Goal: Task Accomplishment & Management: Manage account settings

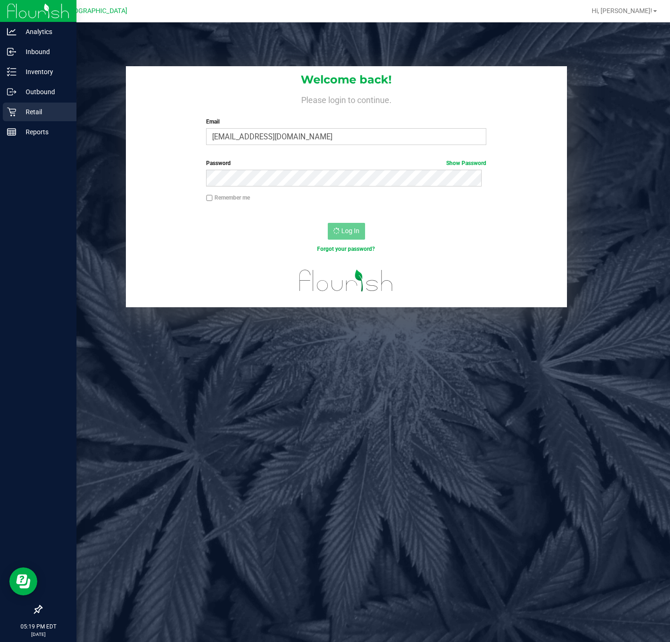
click at [17, 107] on p "Retail" at bounding box center [44, 111] width 56 height 11
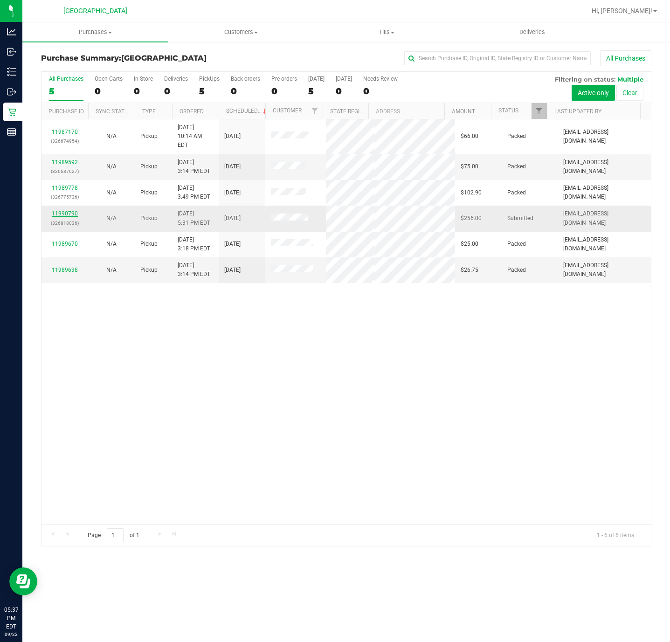
click at [56, 212] on link "11990790" at bounding box center [65, 213] width 26 height 7
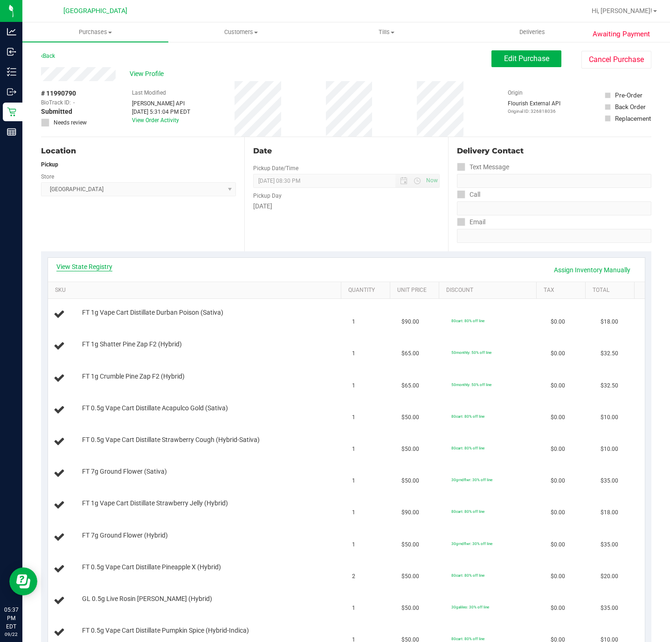
click at [80, 262] on link "View State Registry" at bounding box center [84, 266] width 56 height 9
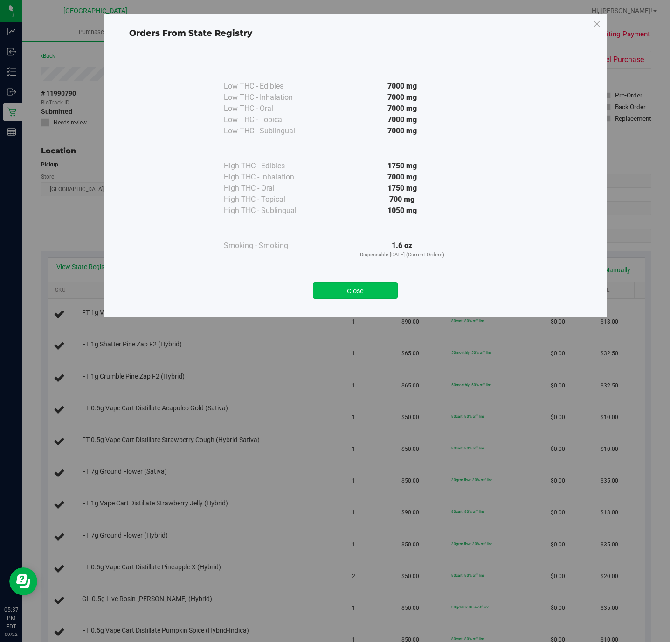
click at [349, 288] on button "Close" at bounding box center [355, 290] width 85 height 17
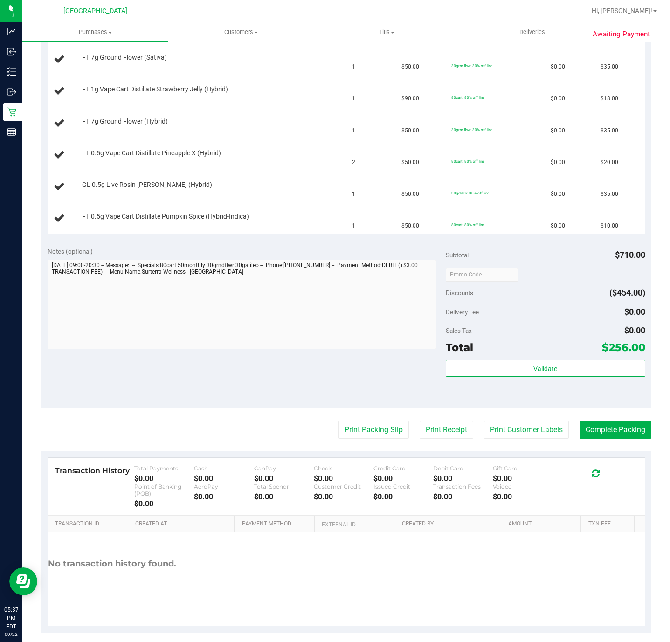
scroll to position [419, 0]
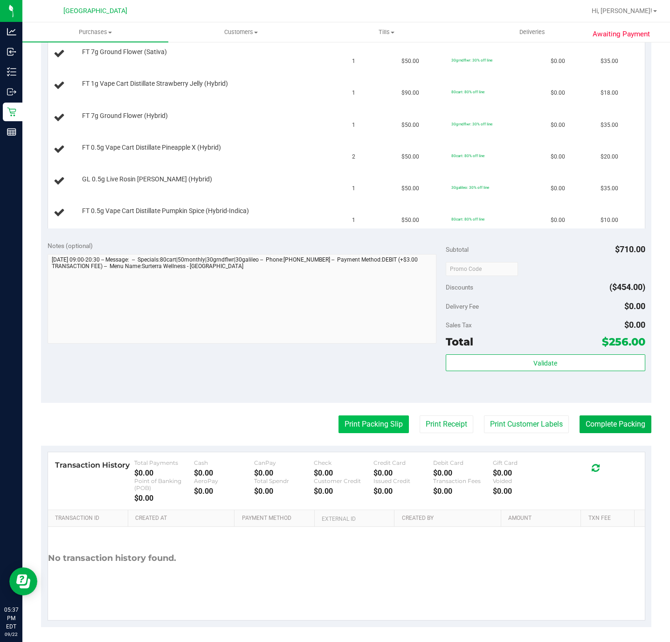
click at [345, 428] on button "Print Packing Slip" at bounding box center [373, 424] width 70 height 18
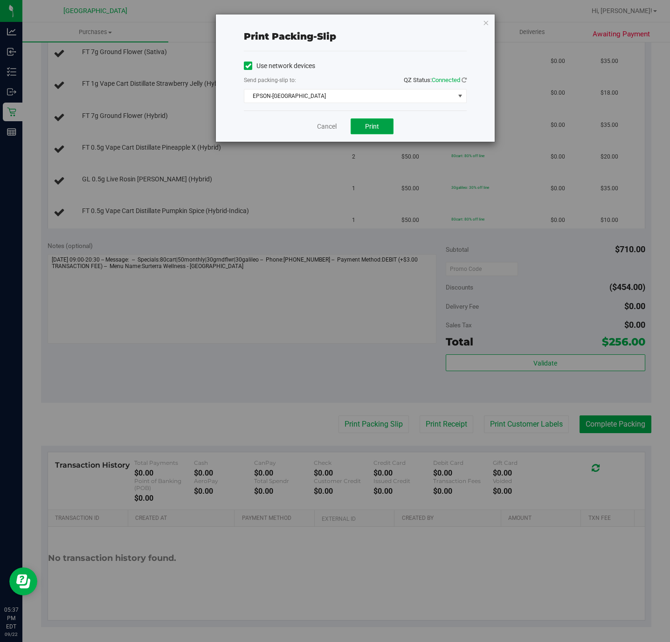
click at [379, 132] on button "Print" at bounding box center [371, 126] width 43 height 16
drag, startPoint x: 347, startPoint y: 130, endPoint x: 324, endPoint y: 130, distance: 22.4
click at [324, 130] on div "Cancel Print" at bounding box center [355, 125] width 223 height 31
click at [324, 130] on link "Cancel" at bounding box center [327, 127] width 20 height 10
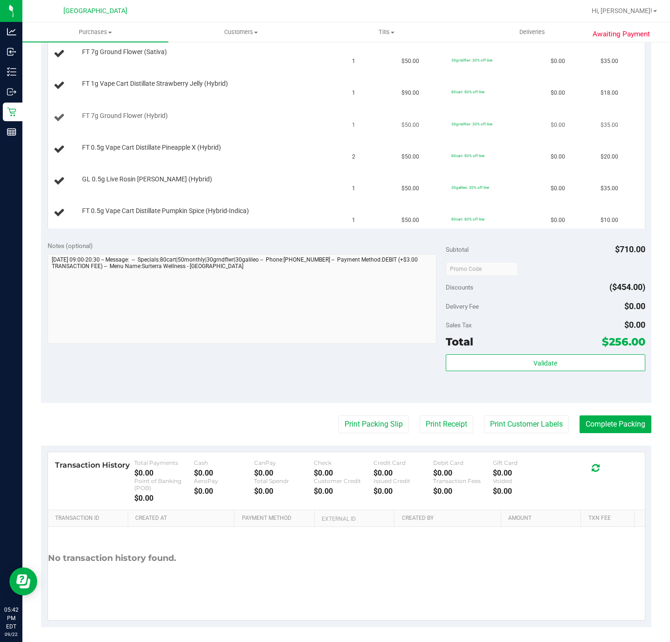
click at [338, 415] on button "Print Packing Slip" at bounding box center [373, 424] width 70 height 18
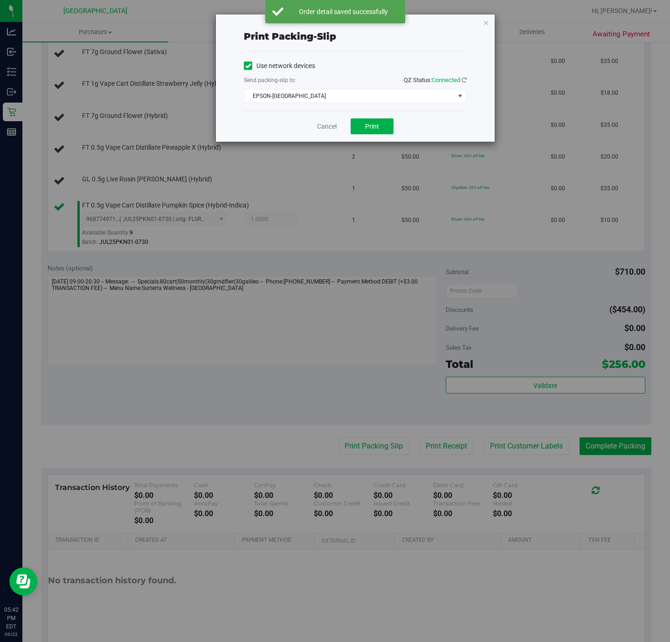
drag, startPoint x: 315, startPoint y: 131, endPoint x: 344, endPoint y: 125, distance: 29.6
click at [344, 125] on div "Cancel Print" at bounding box center [355, 125] width 223 height 31
click at [349, 123] on div "Cancel Print" at bounding box center [355, 125] width 223 height 31
click at [333, 123] on link "Cancel" at bounding box center [327, 127] width 20 height 10
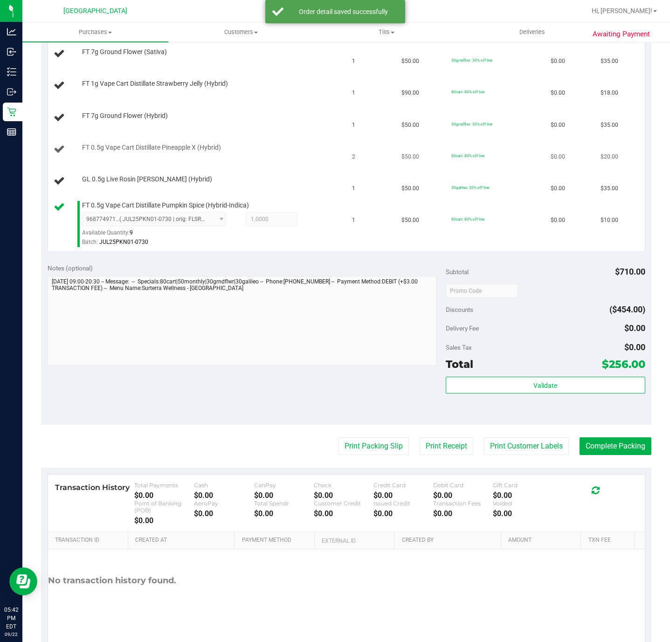
click at [312, 160] on td "FT 0.5g Vape Cart Distillate Pineapple X (Hybrid)" at bounding box center [197, 150] width 298 height 32
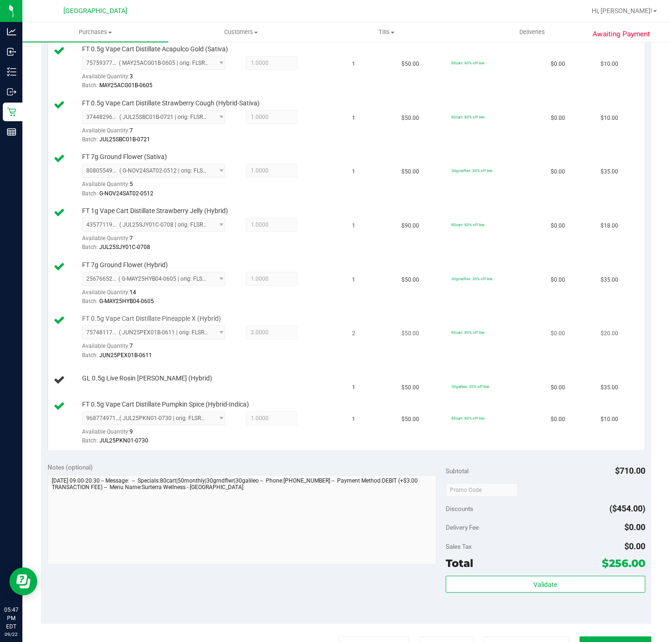
click at [238, 364] on td "FT 0.5g Vape Cart Distillate Pineapple X (Hybrid) 7574811759613697 ( JUN25PEX01…" at bounding box center [197, 337] width 298 height 54
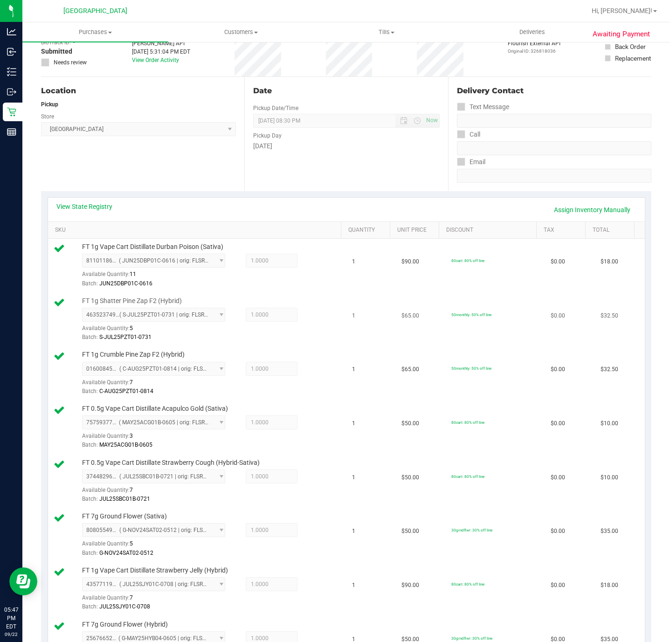
scroll to position [0, 0]
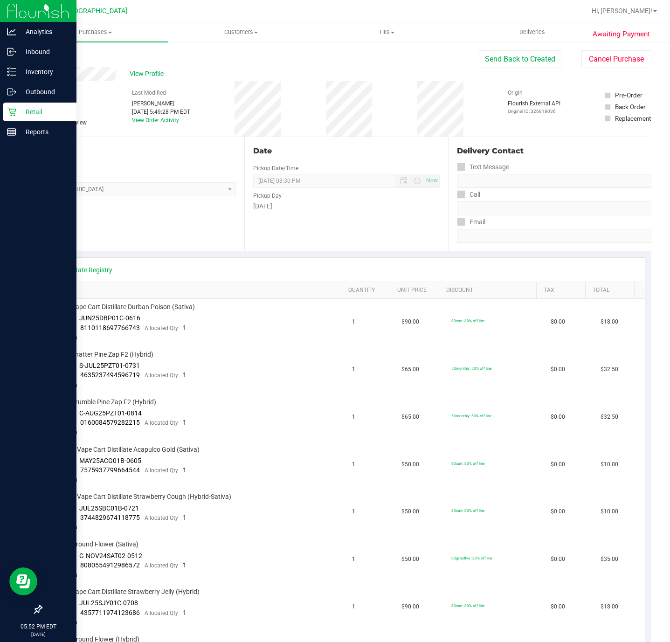
click at [17, 117] on div "Retail" at bounding box center [40, 112] width 74 height 19
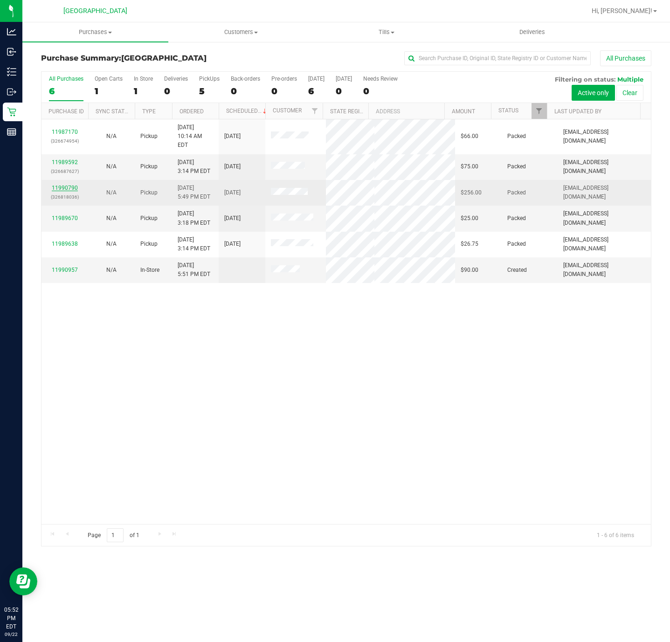
click at [63, 191] on link "11990790" at bounding box center [65, 188] width 26 height 7
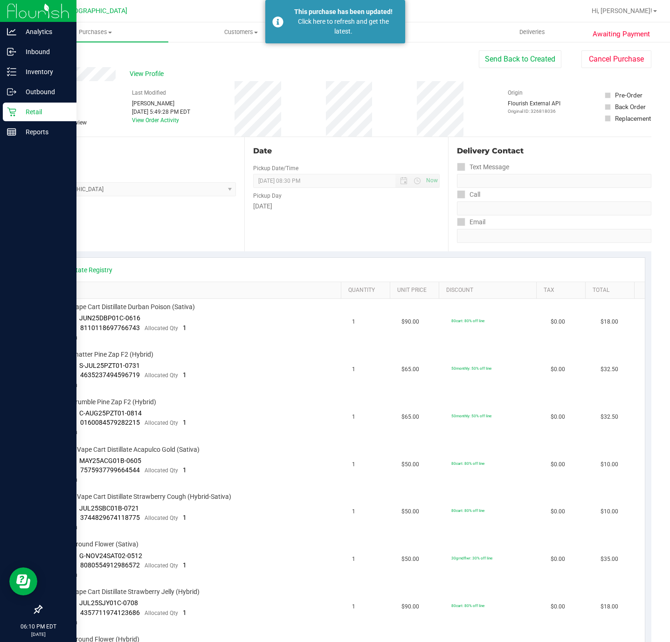
click at [17, 114] on p "Retail" at bounding box center [44, 111] width 56 height 11
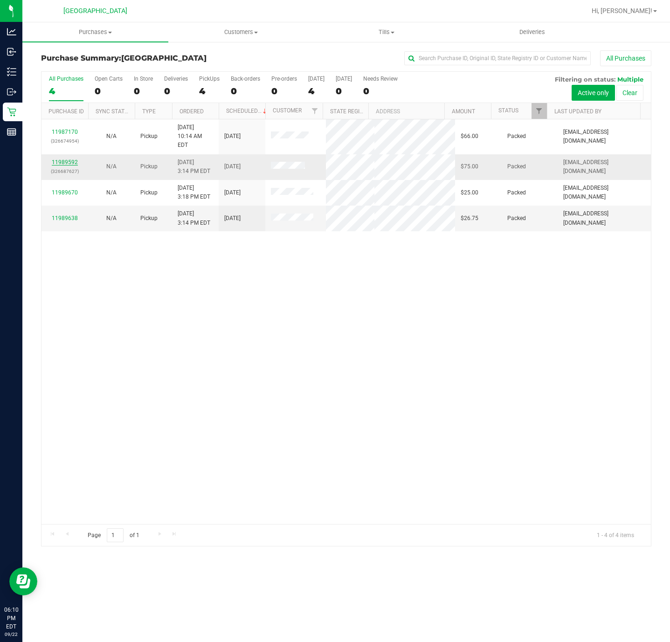
click at [69, 160] on link "11989592" at bounding box center [65, 162] width 26 height 7
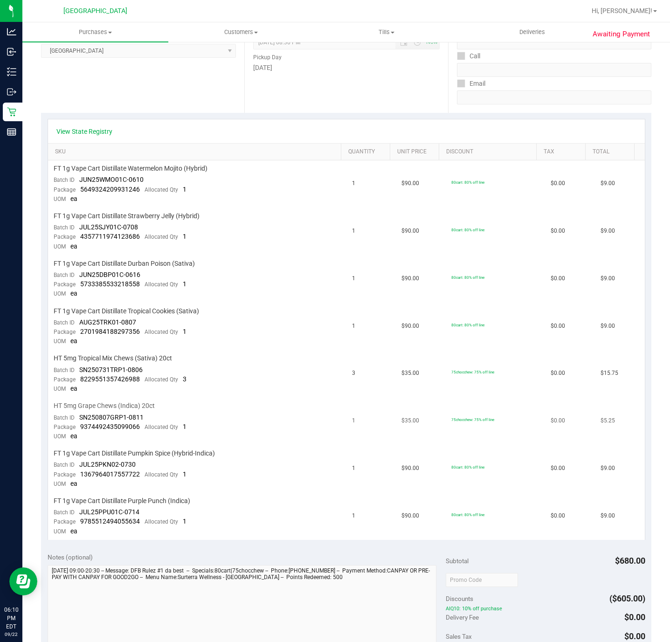
scroll to position [167, 0]
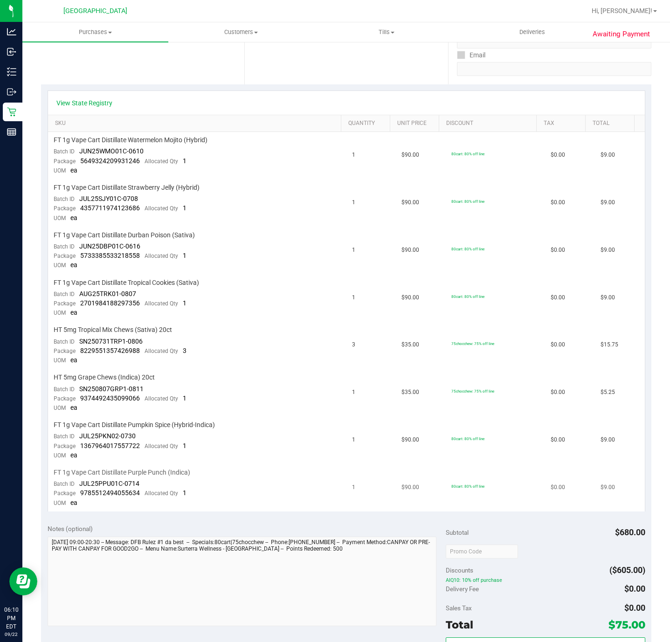
click at [117, 464] on td "FT 1g Vape Cart Distillate Purple Punch (Indica) Batch ID JUL25PPU01C-0714 Pack…" at bounding box center [197, 487] width 298 height 47
click at [124, 420] on span "FT 1g Vape Cart Distillate Pumpkin Spice (Hybrid-Indica)" at bounding box center [134, 424] width 161 height 9
click at [113, 373] on span "HT 5mg Grape Chews (Indica) 20ct" at bounding box center [104, 377] width 101 height 9
click at [116, 332] on td "HT 5mg Tropical Mix Chews (Sativa) 20ct Batch ID SN250731TRP1-0806 Package 8229…" at bounding box center [197, 345] width 298 height 48
click at [129, 278] on span "FT 1g Vape Cart Distillate Tropical Cookies (Sativa)" at bounding box center [126, 282] width 145 height 9
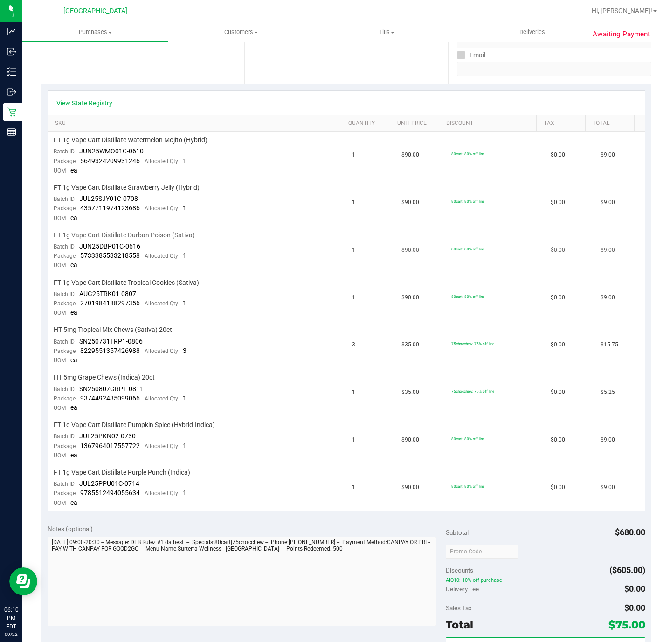
click at [115, 231] on span "FT 1g Vape Cart Distillate Durban Poison (Sativa)" at bounding box center [124, 235] width 141 height 9
click at [108, 185] on span "FT 1g Vape Cart Distillate Strawberry Jelly (Hybrid)" at bounding box center [127, 187] width 146 height 9
click at [86, 147] on td "FT 1g Vape Cart Distillate Watermelon Mojito (Hybrid) Batch ID JUN25WMO01C-0610…" at bounding box center [197, 156] width 298 height 48
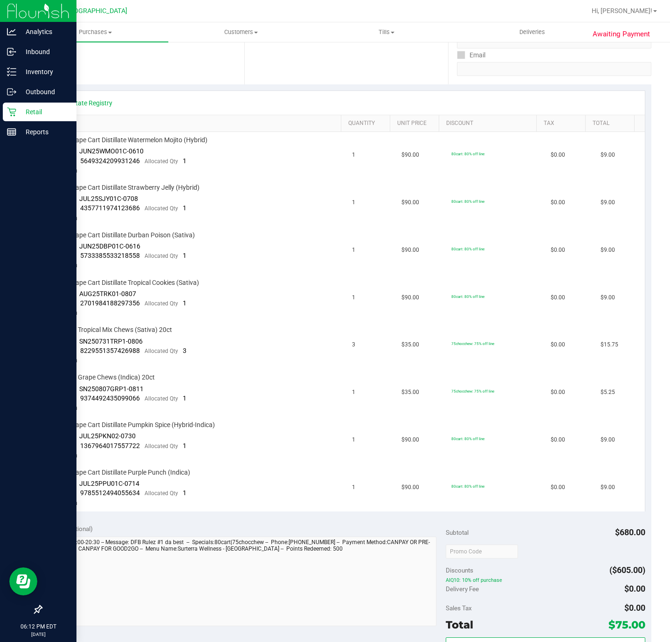
click at [21, 108] on p "Retail" at bounding box center [44, 111] width 56 height 11
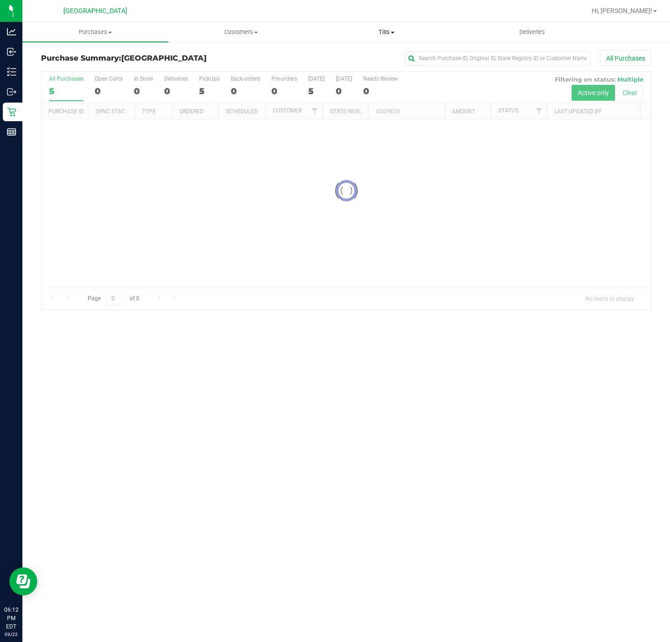
click at [387, 31] on span "Tills" at bounding box center [386, 32] width 145 height 8
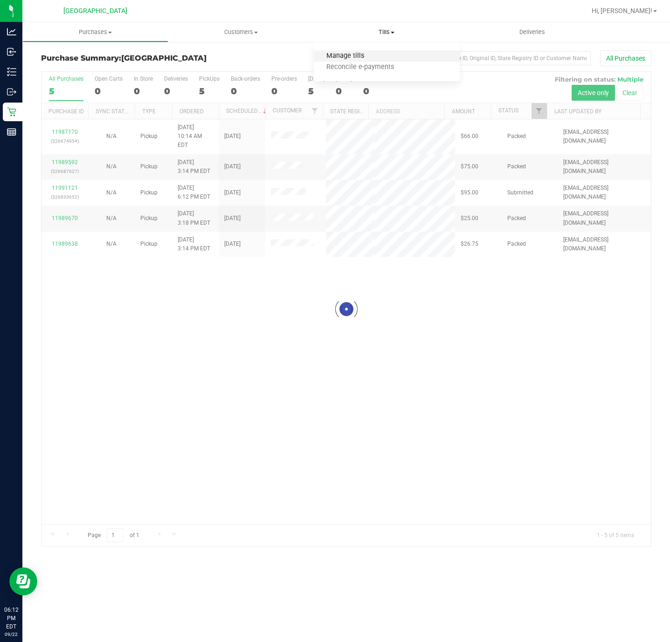
click at [348, 52] on span "Manage tills" at bounding box center [345, 56] width 63 height 8
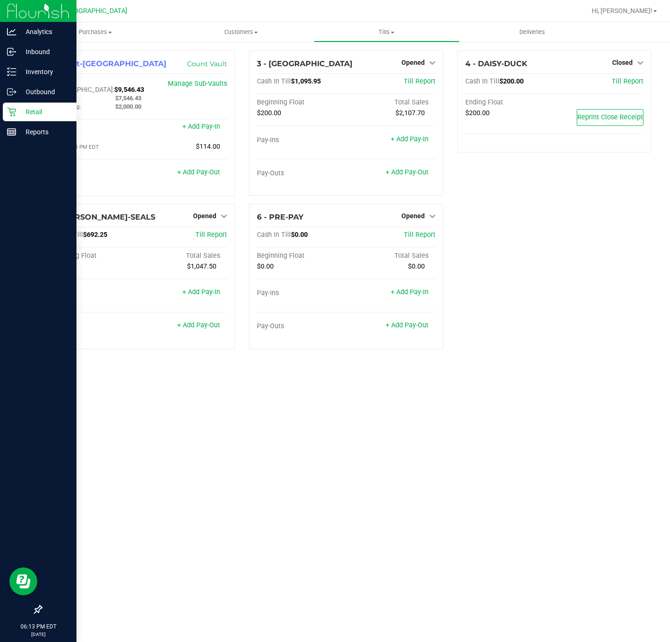
click at [11, 112] on icon at bounding box center [11, 112] width 9 height 9
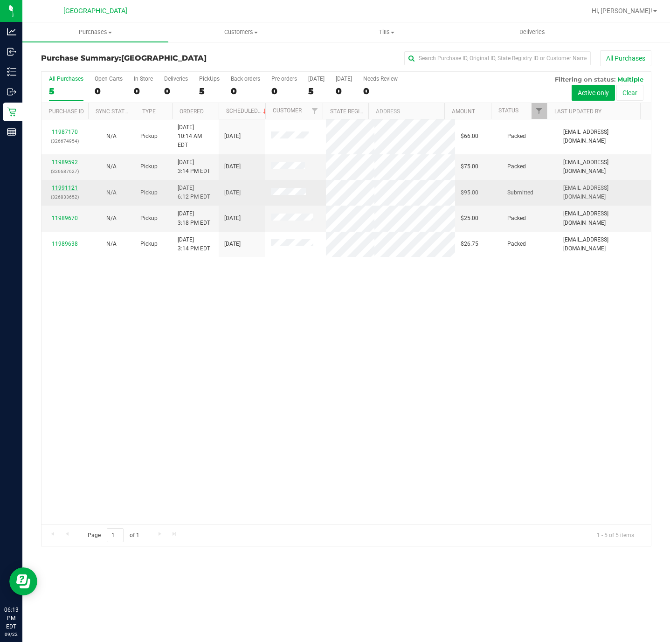
click at [59, 190] on link "11991121" at bounding box center [65, 188] width 26 height 7
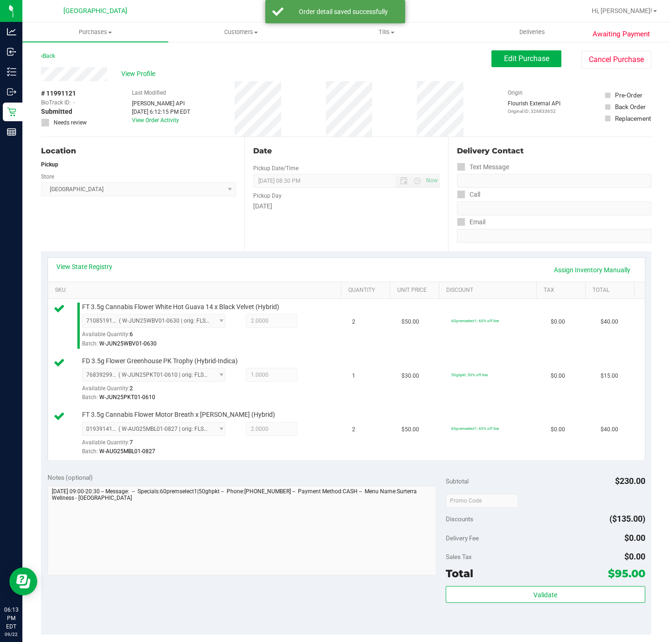
click at [526, 610] on div "Validate" at bounding box center [544, 607] width 199 height 42
click at [524, 603] on div "Validate" at bounding box center [544, 595] width 199 height 18
click at [533, 598] on span "Validate" at bounding box center [545, 594] width 24 height 7
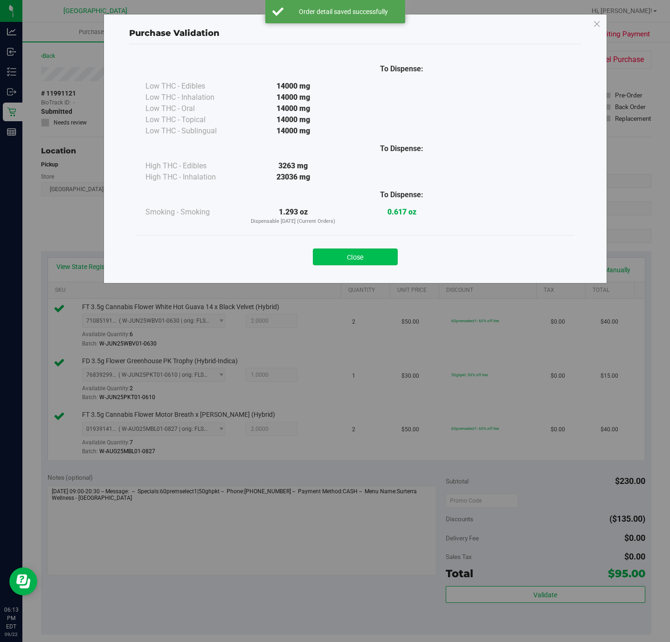
drag, startPoint x: 369, startPoint y: 251, endPoint x: 382, endPoint y: 303, distance: 54.1
click at [368, 250] on button "Close" at bounding box center [355, 256] width 85 height 17
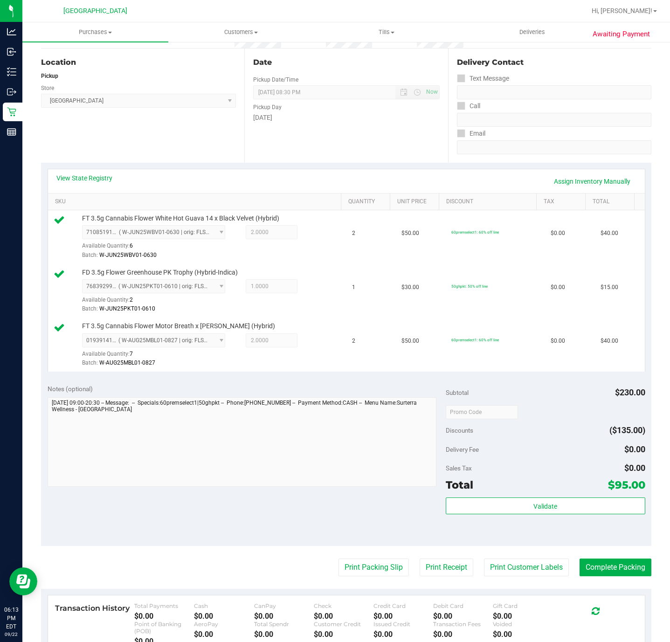
scroll to position [140, 0]
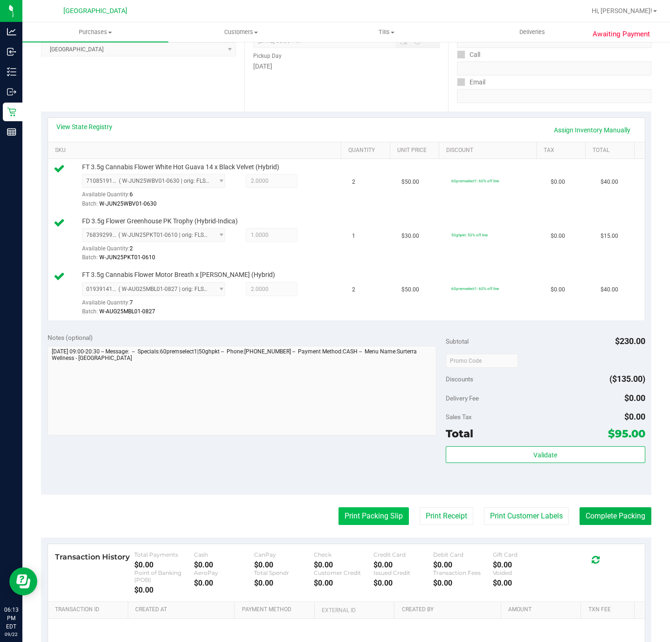
click at [370, 511] on button "Print Packing Slip" at bounding box center [373, 516] width 70 height 18
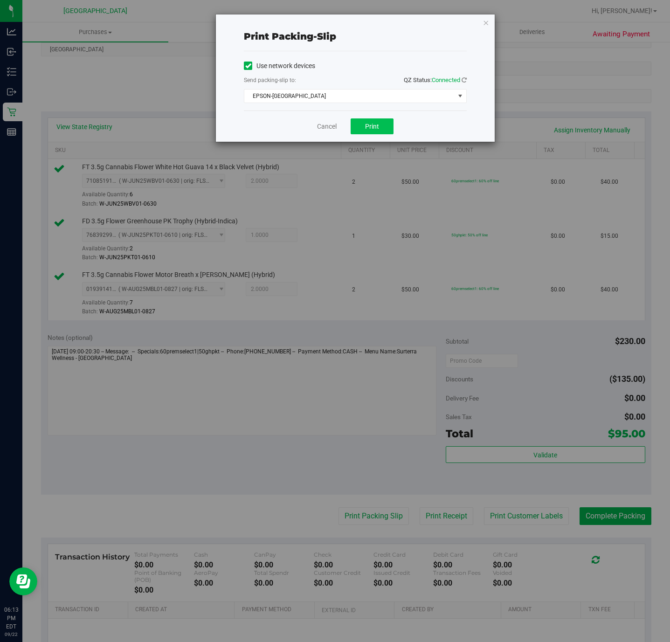
drag, startPoint x: 378, startPoint y: 115, endPoint x: 365, endPoint y: 132, distance: 21.6
click at [375, 115] on div "Cancel Print" at bounding box center [355, 125] width 223 height 31
click at [365, 132] on button "Print" at bounding box center [371, 126] width 43 height 16
click at [335, 131] on link "Cancel" at bounding box center [327, 127] width 20 height 10
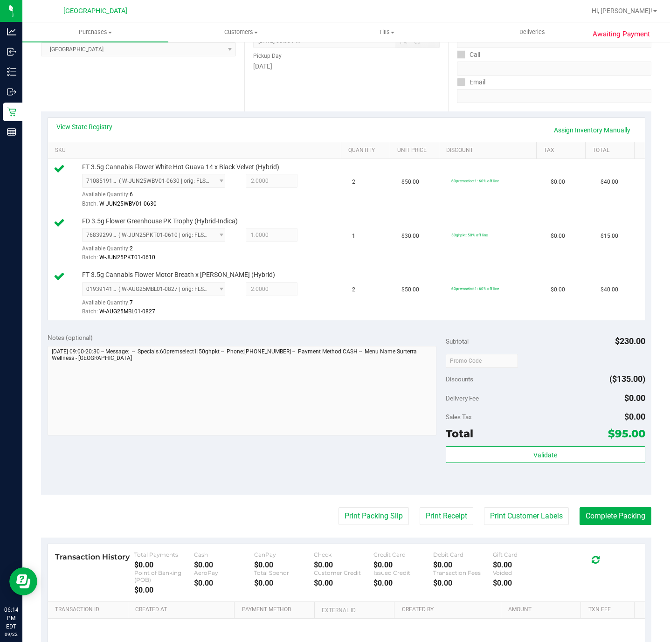
click at [537, 446] on div "Subtotal $230.00 Discounts ($135.00) Delivery Fee $0.00 Sales Tax $0.00 Total $…" at bounding box center [544, 410] width 199 height 155
click at [539, 458] on span "Validate" at bounding box center [545, 454] width 24 height 7
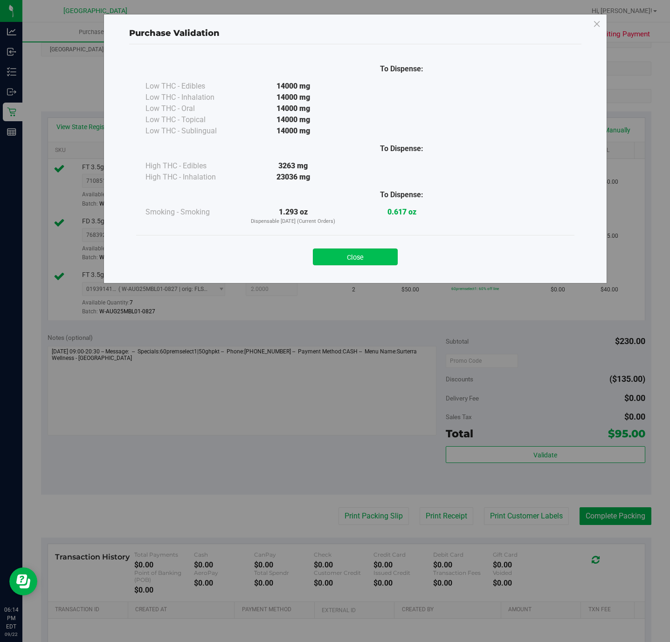
click at [356, 260] on button "Close" at bounding box center [355, 256] width 85 height 17
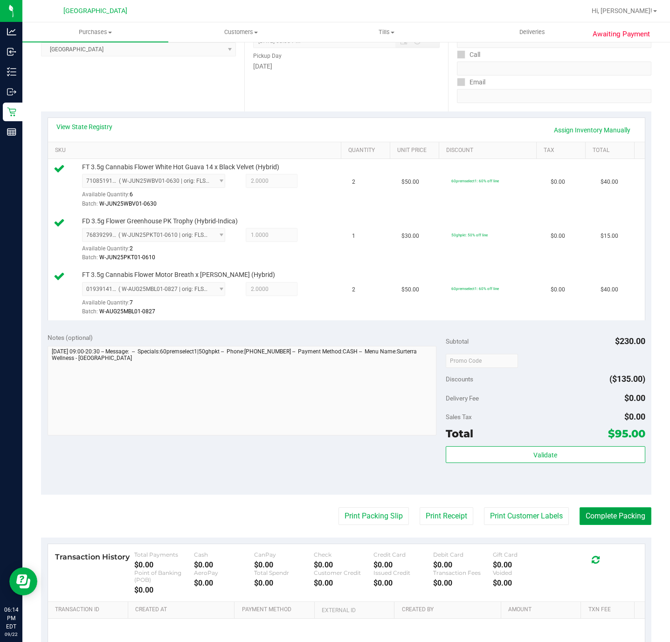
click at [621, 525] on button "Complete Packing" at bounding box center [615, 516] width 72 height 18
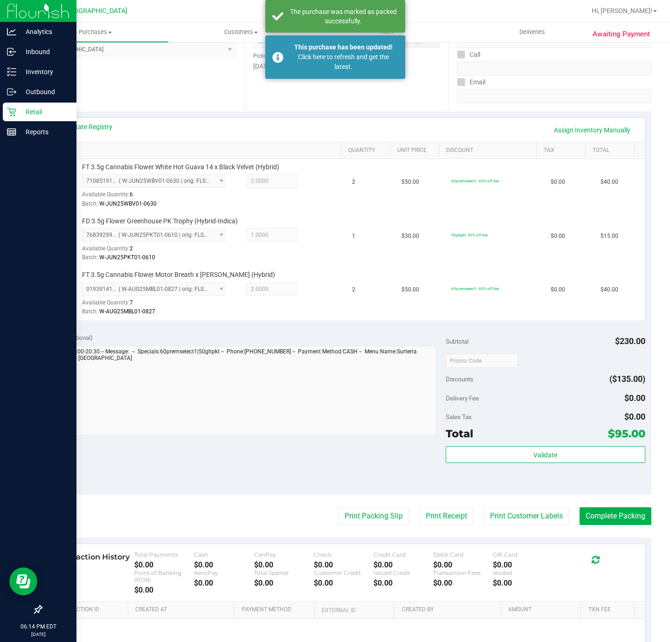
click at [6, 103] on div "Retail" at bounding box center [40, 112] width 74 height 19
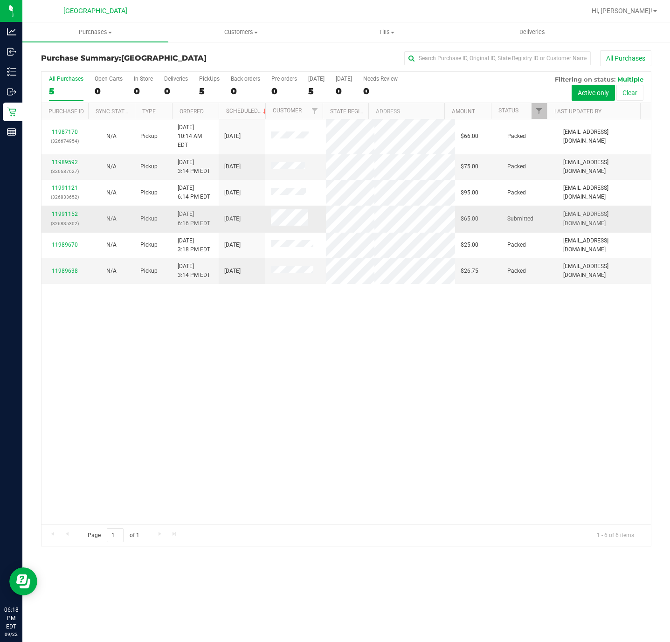
click at [68, 219] on div "11991152 (326835302)" at bounding box center [64, 219] width 35 height 18
click at [67, 218] on div "11991152 (326835302)" at bounding box center [64, 219] width 35 height 18
click at [67, 215] on link "11991152" at bounding box center [65, 214] width 26 height 7
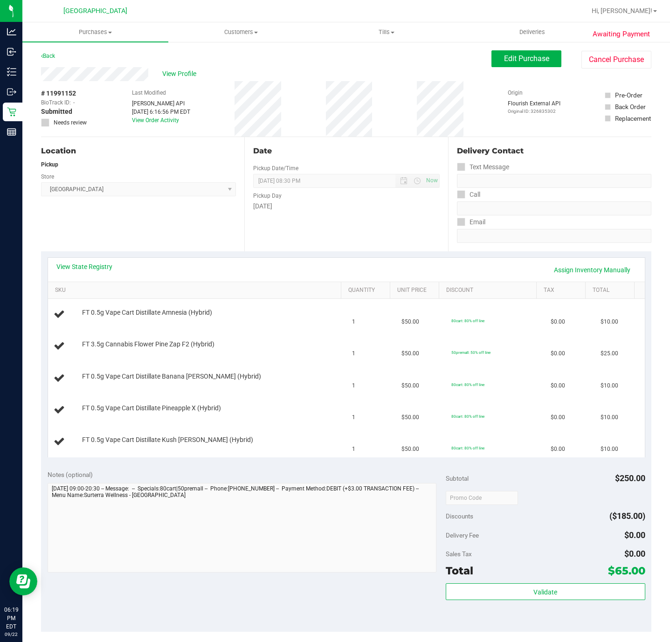
click at [91, 273] on div "View State Registry Assign Inventory Manually" at bounding box center [346, 270] width 580 height 16
click at [100, 267] on link "View State Registry" at bounding box center [84, 266] width 56 height 9
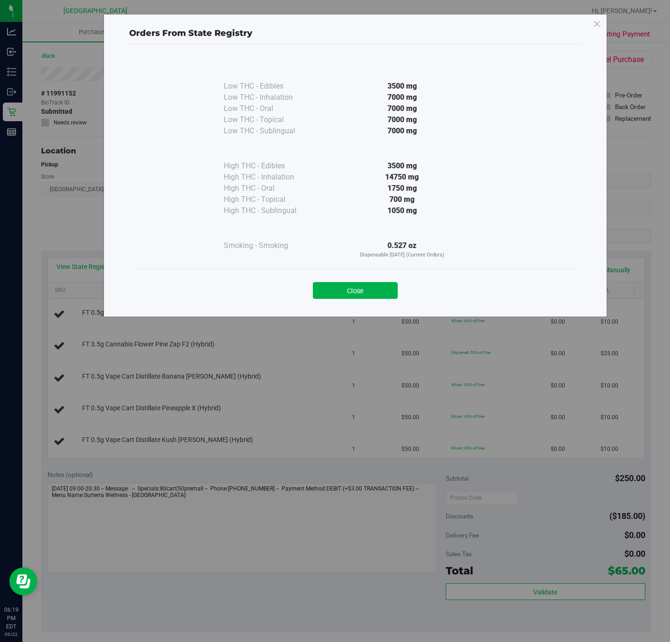
click at [351, 304] on div "Close" at bounding box center [355, 287] width 438 height 38
click at [351, 299] on button "Close" at bounding box center [355, 290] width 85 height 17
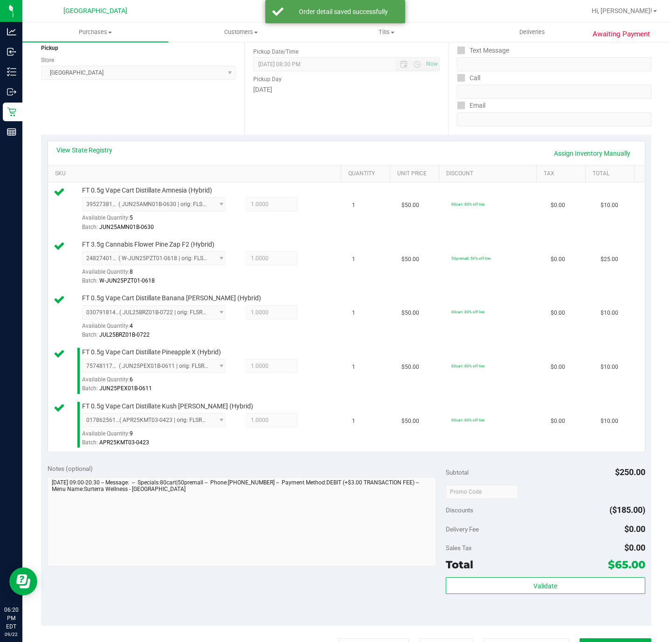
scroll to position [140, 0]
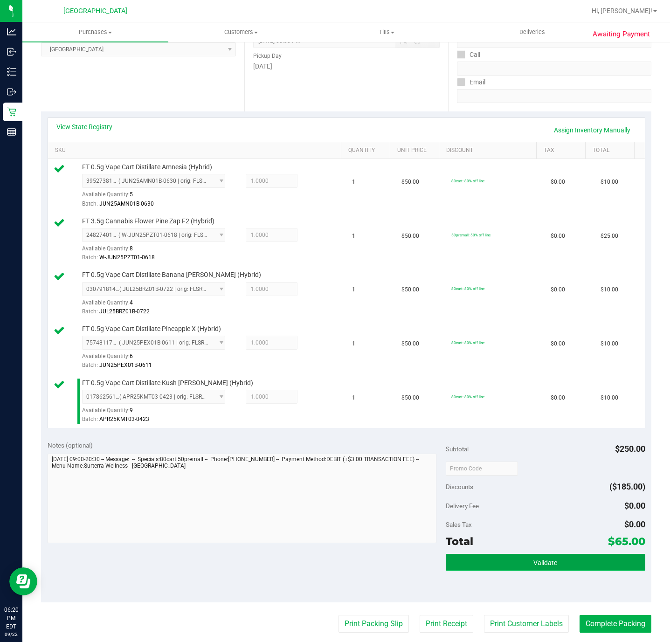
click at [501, 565] on button "Validate" at bounding box center [544, 562] width 199 height 17
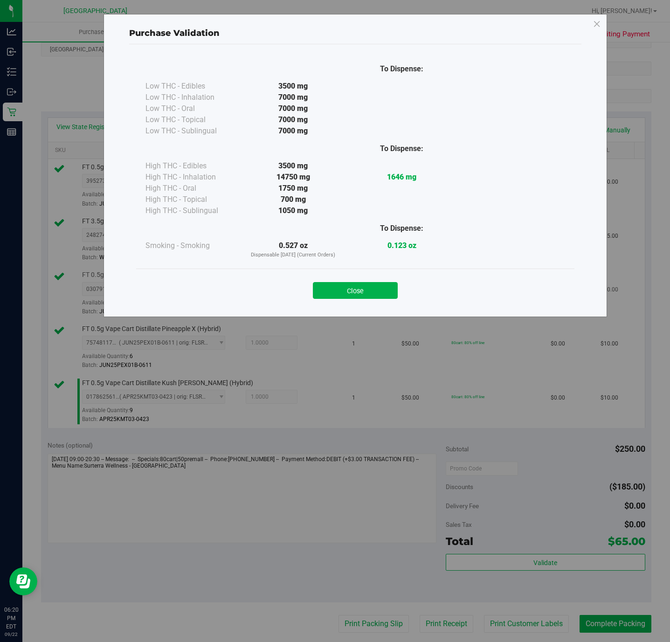
click at [386, 282] on button "Close" at bounding box center [355, 290] width 85 height 17
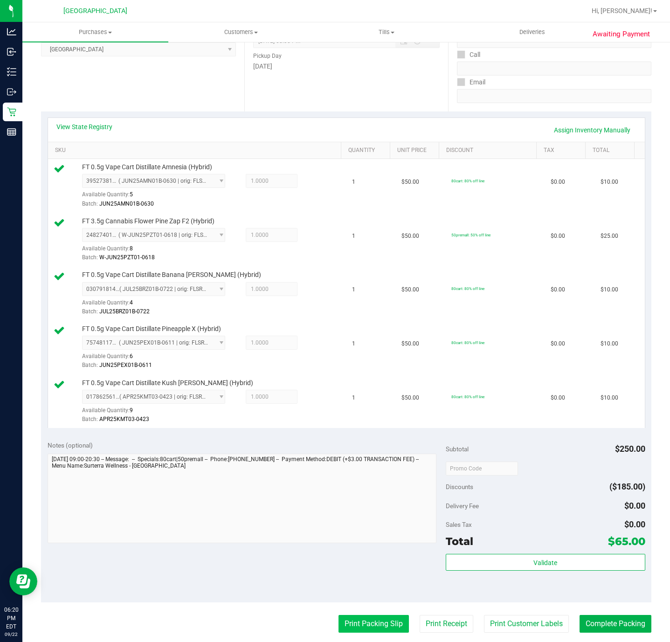
click at [338, 626] on button "Print Packing Slip" at bounding box center [373, 624] width 70 height 18
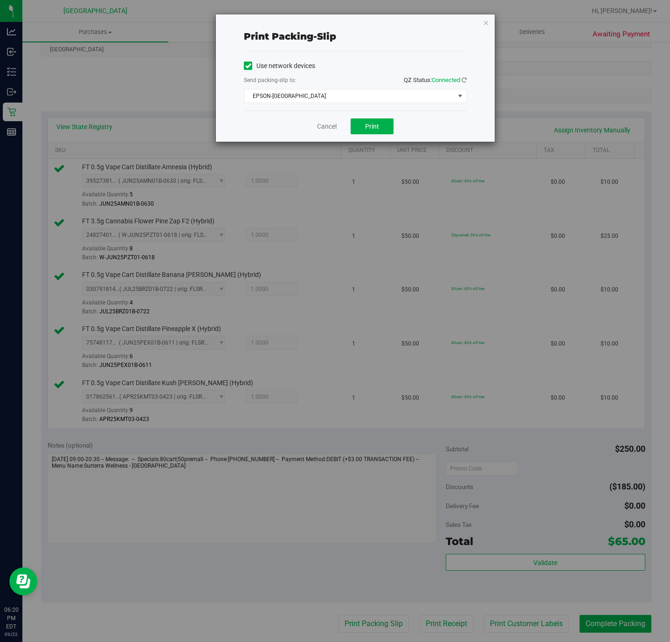
click at [359, 118] on div "Cancel Print" at bounding box center [355, 125] width 223 height 31
click at [365, 124] on span "Print" at bounding box center [372, 126] width 14 height 7
click at [326, 141] on div "Cancel Print" at bounding box center [355, 125] width 223 height 31
click at [326, 129] on link "Cancel" at bounding box center [327, 127] width 20 height 10
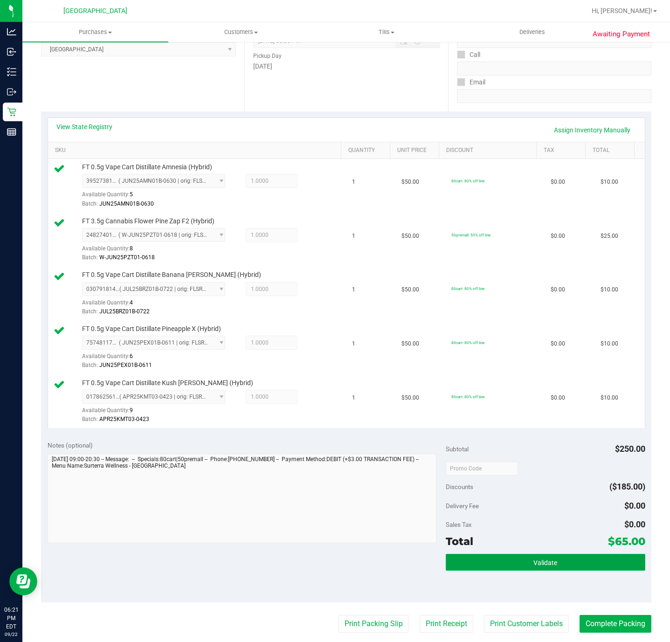
click at [492, 559] on button "Validate" at bounding box center [544, 562] width 199 height 17
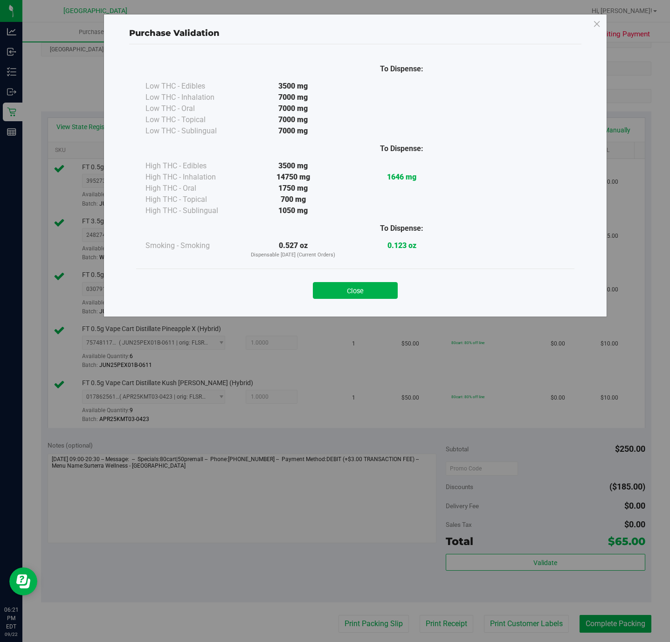
click at [396, 266] on div "To Dispense: Low THC - Edibles 3500 mg" at bounding box center [355, 163] width 438 height 212
click at [382, 277] on div "Close" at bounding box center [355, 287] width 424 height 23
click at [371, 286] on button "Close" at bounding box center [355, 290] width 85 height 17
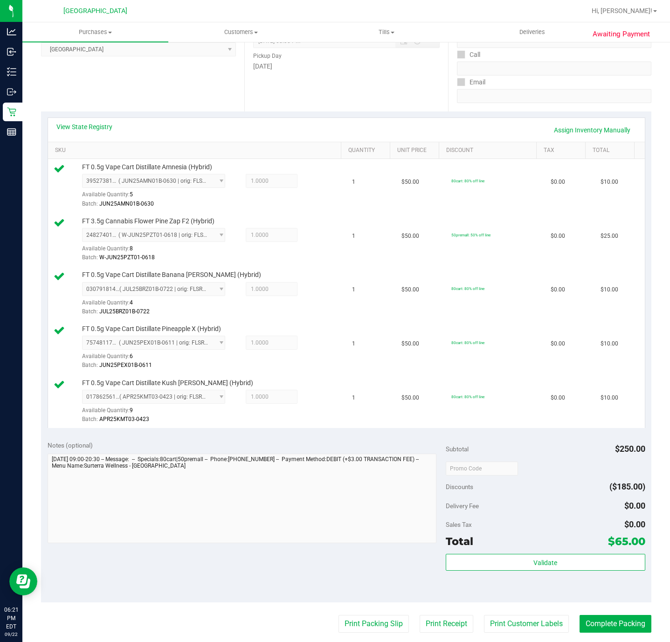
click at [589, 615] on purchase-details "Back Edit Purchase Cancel Purchase View Profile # 11991152 BioTrack ID: - Submi…" at bounding box center [346, 369] width 610 height 916
click at [586, 619] on button "Complete Packing" at bounding box center [615, 624] width 72 height 18
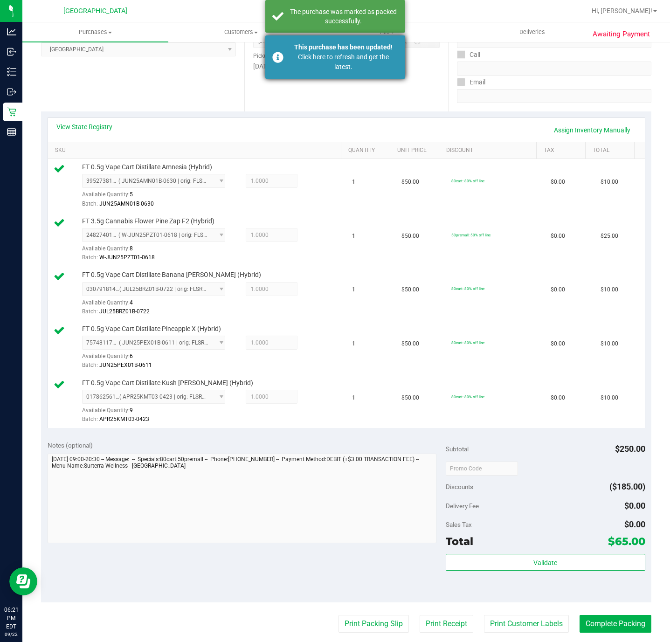
click at [376, 61] on div "Click here to refresh and get the latest." at bounding box center [342, 62] width 109 height 20
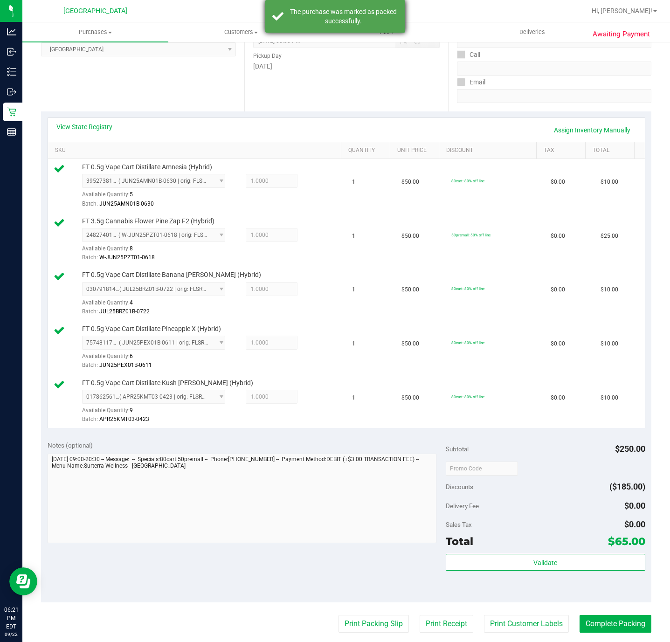
click at [357, 7] on div "The purchase was marked as packed successfully." at bounding box center [342, 16] width 109 height 19
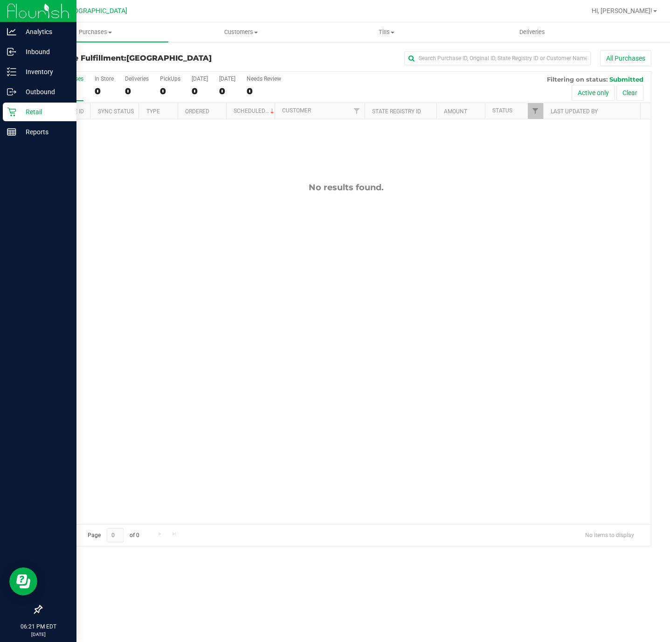
click at [35, 112] on p "Retail" at bounding box center [44, 111] width 56 height 11
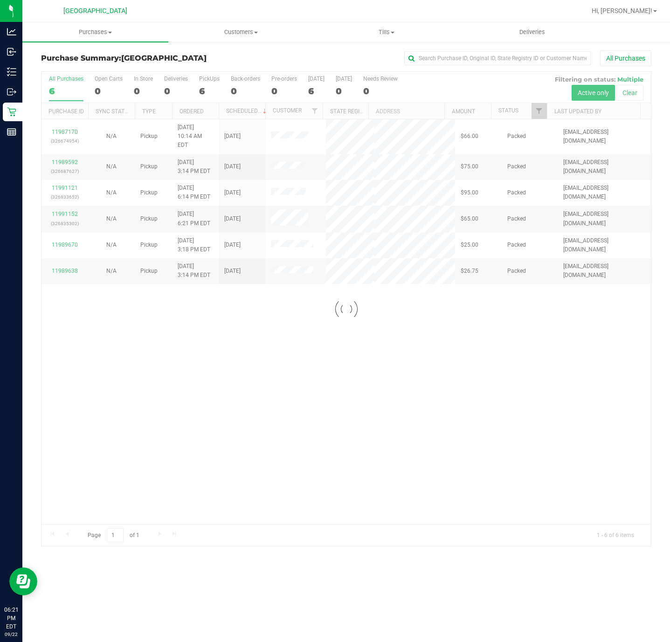
click at [396, 356] on div at bounding box center [345, 309] width 609 height 474
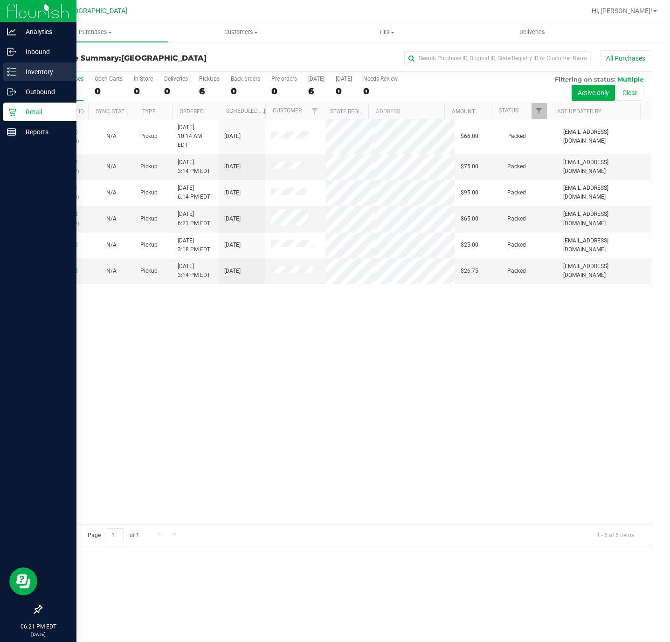
click at [13, 74] on icon at bounding box center [11, 71] width 9 height 9
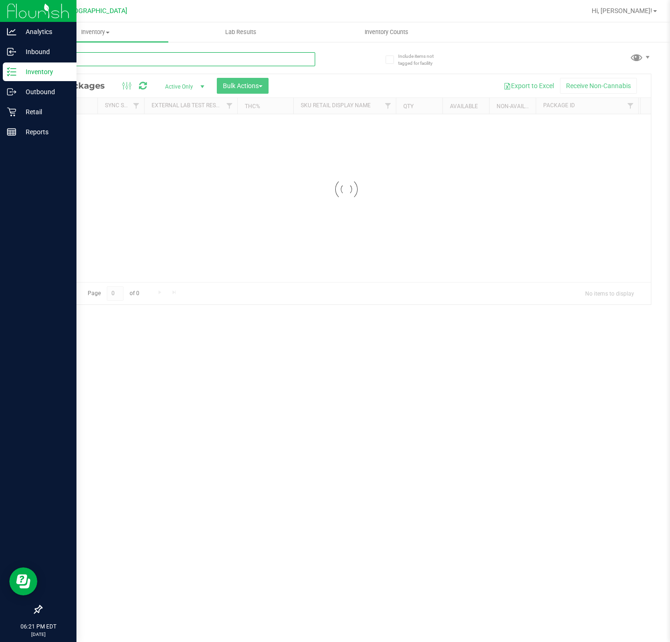
click at [100, 55] on input "text" at bounding box center [178, 59] width 274 height 14
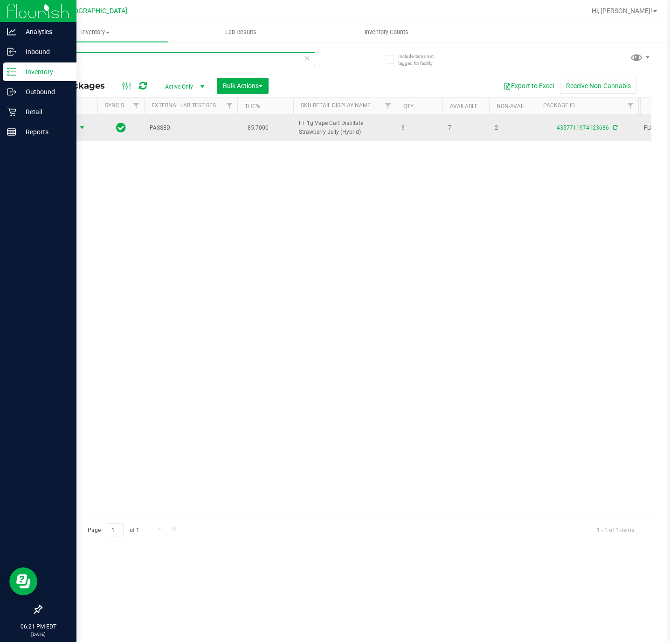
type input "SJY"
click at [70, 129] on span "Action" at bounding box center [63, 127] width 25 height 13
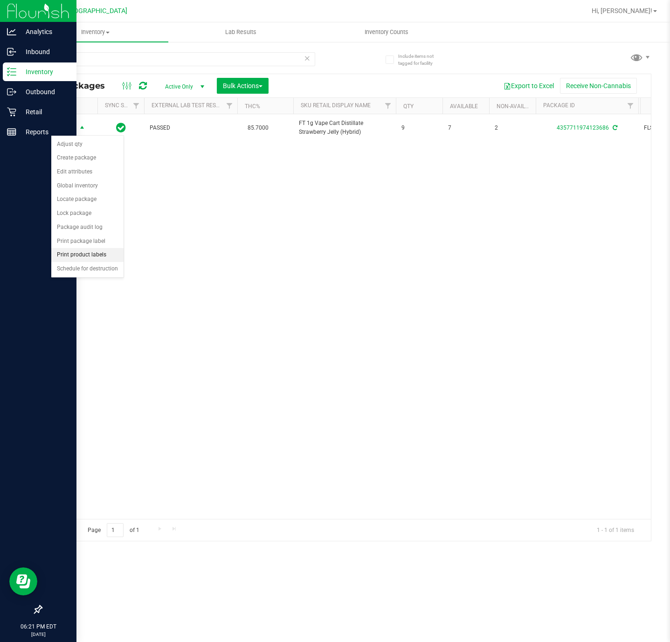
click at [101, 260] on li "Print product labels" at bounding box center [87, 255] width 72 height 14
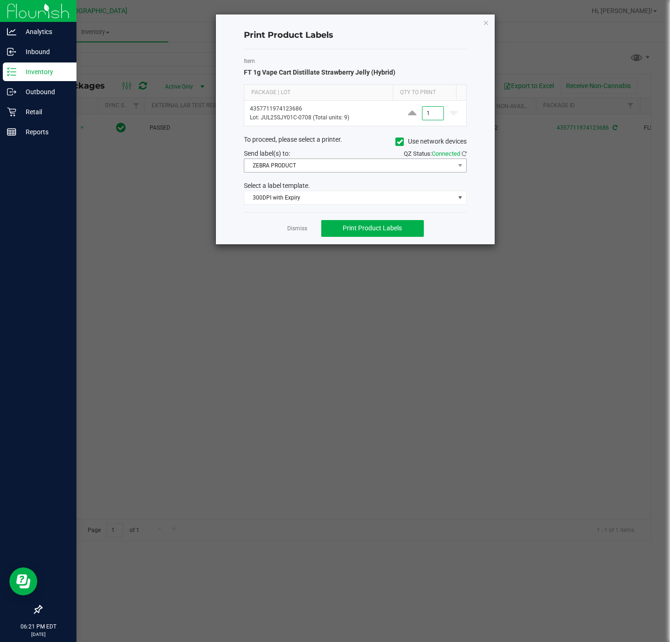
type input "1"
click at [299, 170] on span "ZEBRA PRODUCT" at bounding box center [349, 165] width 210 height 13
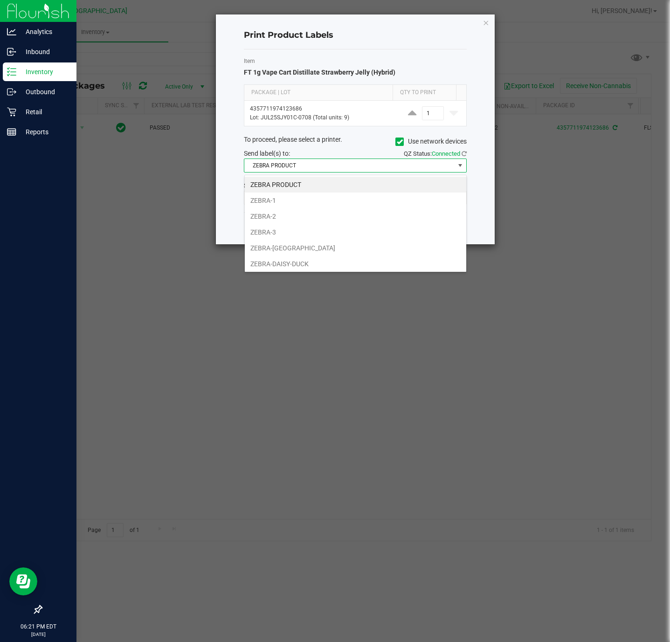
scroll to position [14, 222]
click at [299, 170] on span "ZEBRA PRODUCT" at bounding box center [349, 165] width 210 height 13
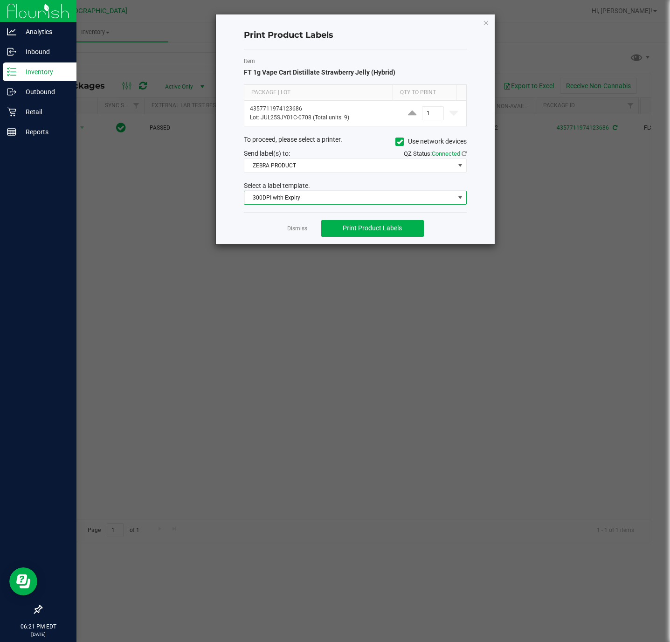
click at [293, 201] on span "300DPI with Expiry" at bounding box center [349, 197] width 210 height 13
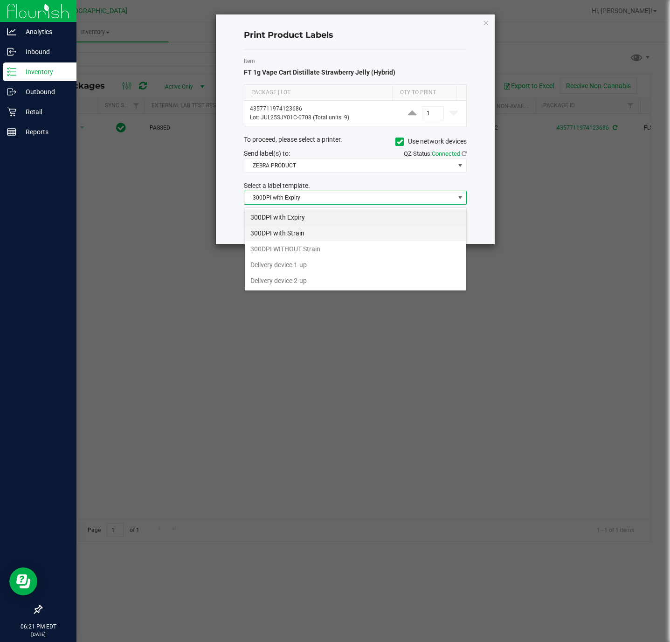
click at [321, 236] on li "300DPI with Strain" at bounding box center [355, 233] width 221 height 16
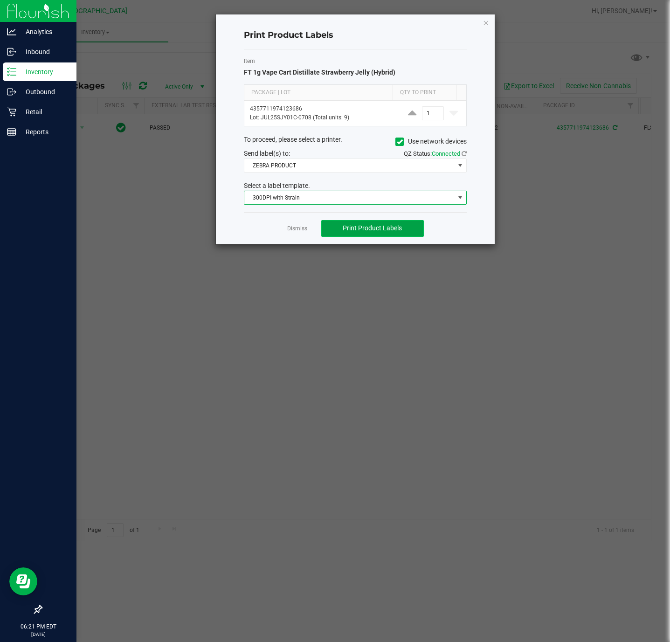
click at [378, 230] on span "Print Product Labels" at bounding box center [371, 227] width 59 height 7
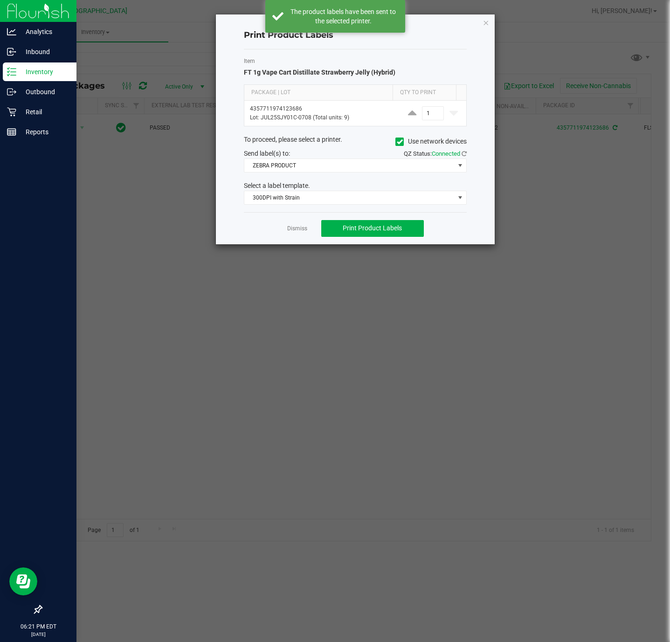
click at [480, 28] on div "Print Product Labels Item FT 1g Vape Cart Distillate Strawberry Jelly (Hybrid) …" at bounding box center [355, 129] width 279 height 230
click at [487, 27] on icon "button" at bounding box center [485, 22] width 7 height 11
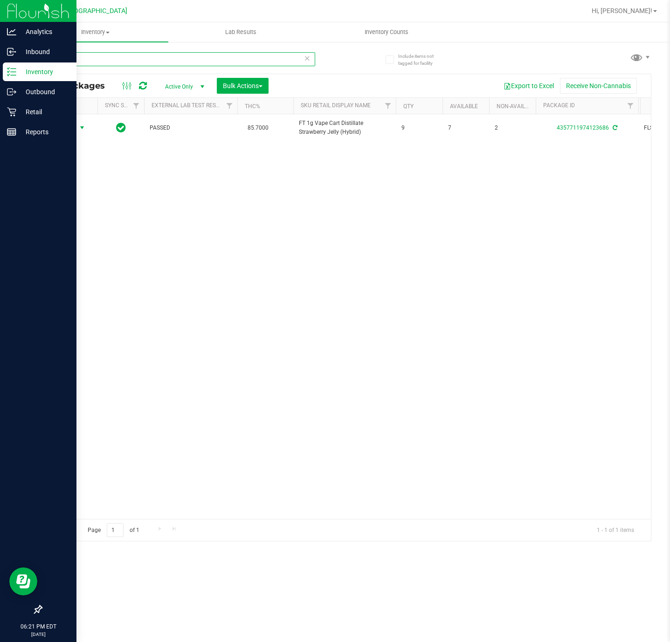
click at [66, 56] on input "SJY" at bounding box center [178, 59] width 274 height 14
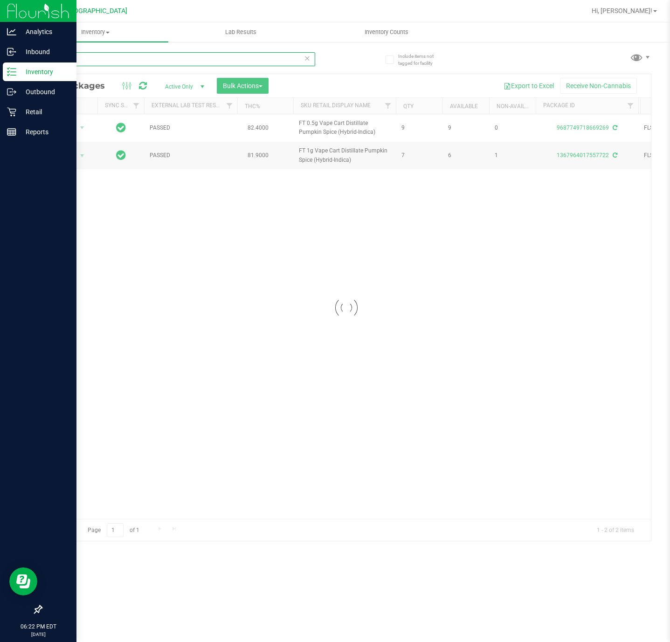
type input "PKN"
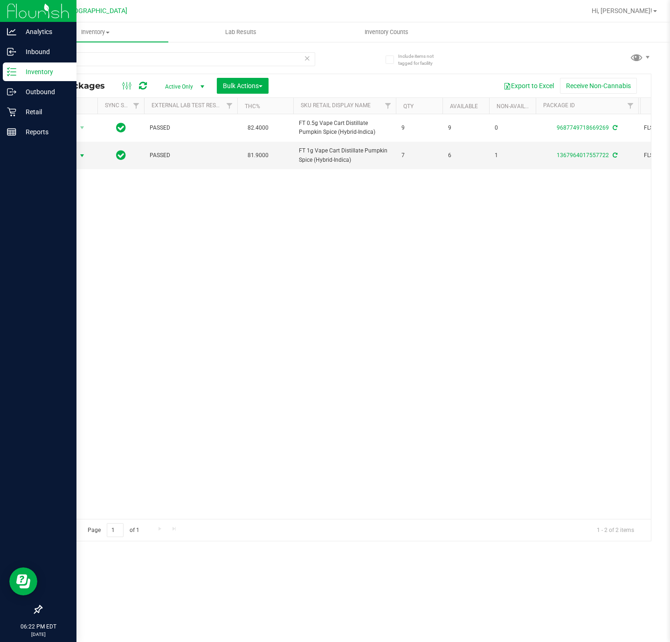
click at [73, 151] on span "Action" at bounding box center [63, 155] width 25 height 13
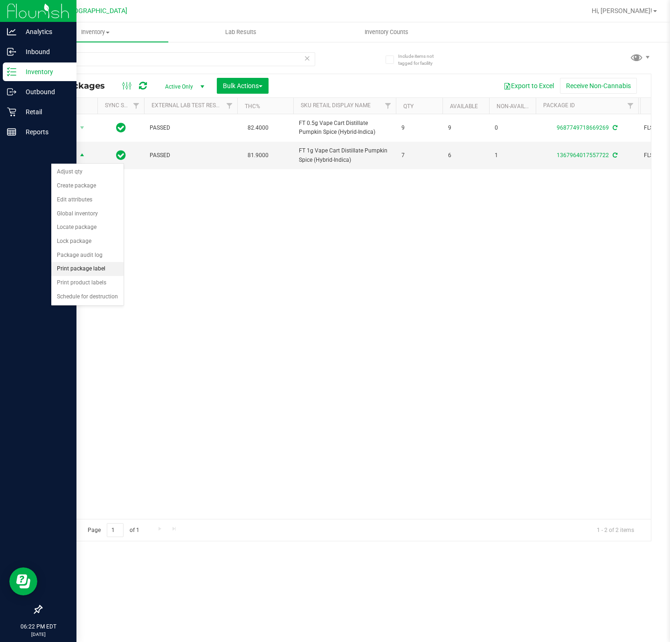
click at [103, 270] on li "Print package label" at bounding box center [87, 269] width 72 height 14
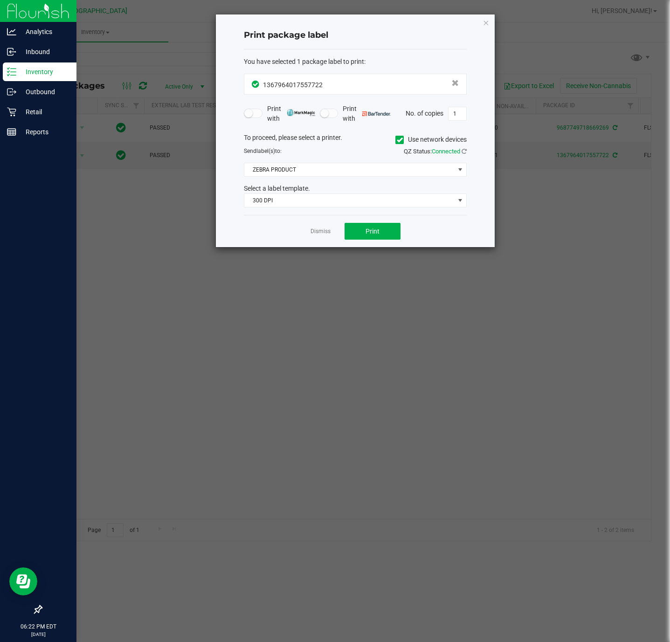
click at [324, 238] on div "Dismiss Print" at bounding box center [355, 231] width 223 height 32
click at [303, 224] on div "Dismiss Print" at bounding box center [355, 231] width 223 height 32
click at [317, 228] on app-cancel-button "Dismiss" at bounding box center [320, 231] width 20 height 10
click at [315, 234] on link "Dismiss" at bounding box center [320, 231] width 20 height 8
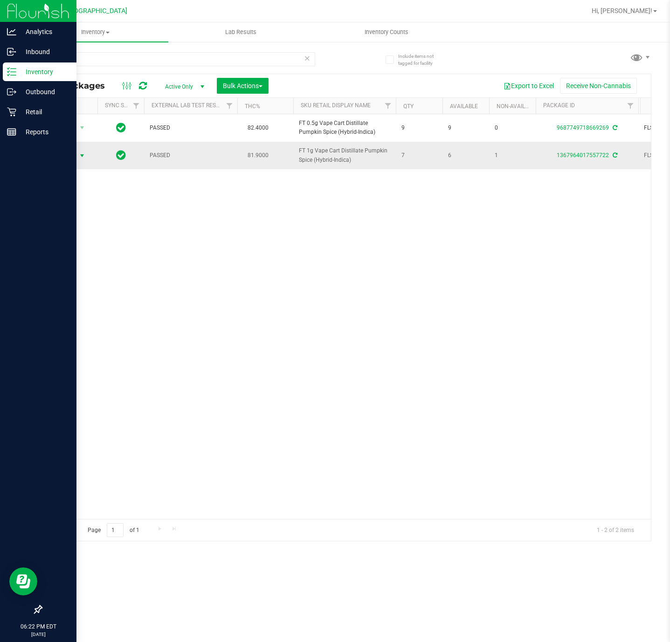
click at [69, 154] on span "Action" at bounding box center [63, 155] width 25 height 13
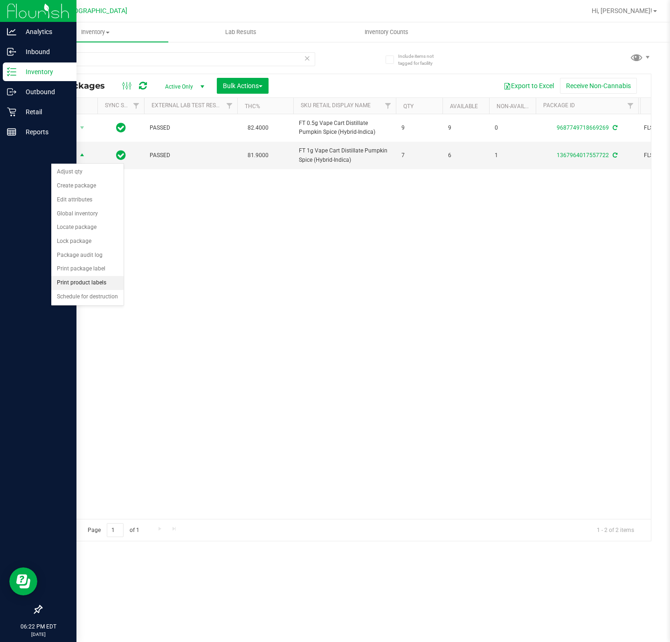
click at [109, 288] on li "Print product labels" at bounding box center [87, 283] width 72 height 14
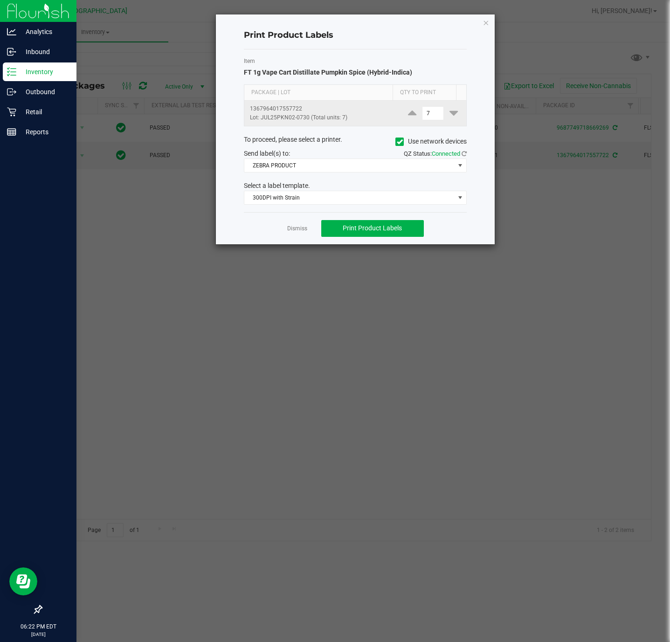
click at [421, 122] on td "7" at bounding box center [432, 113] width 67 height 25
click at [422, 120] on span "7" at bounding box center [433, 113] width 22 height 14
click at [422, 115] on input "7" at bounding box center [432, 113] width 21 height 13
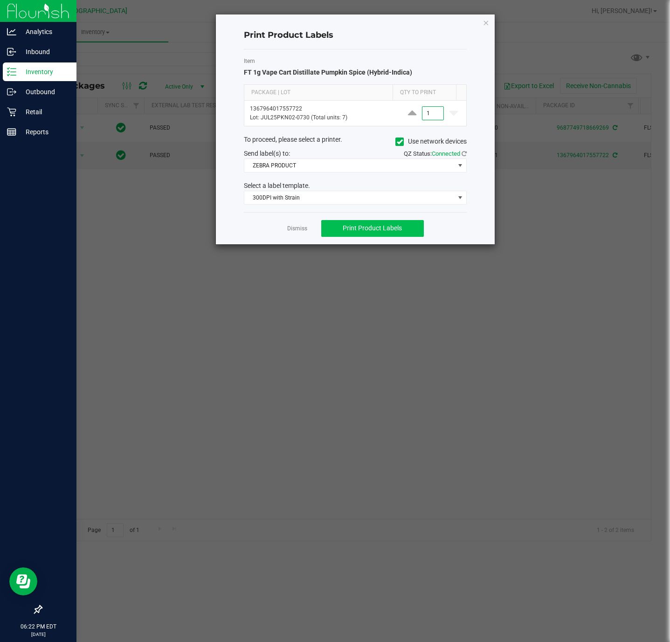
type input "1"
click at [401, 223] on button "Print Product Labels" at bounding box center [372, 228] width 103 height 17
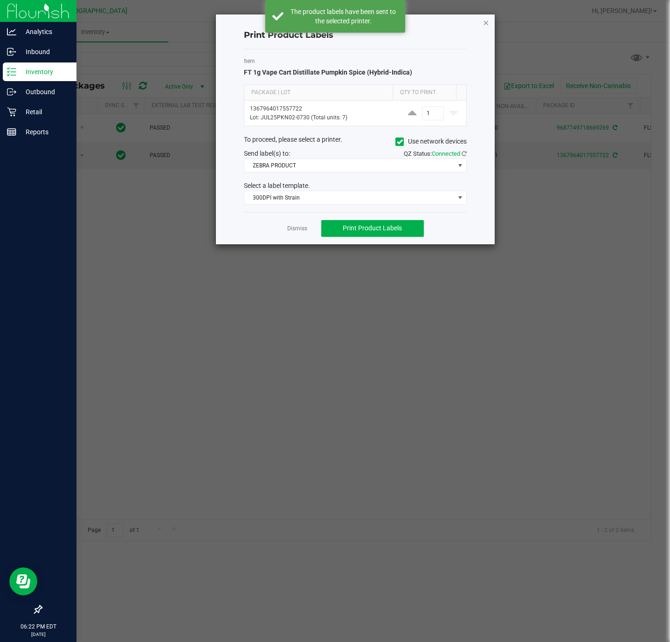
click at [486, 22] on icon "button" at bounding box center [485, 22] width 7 height 11
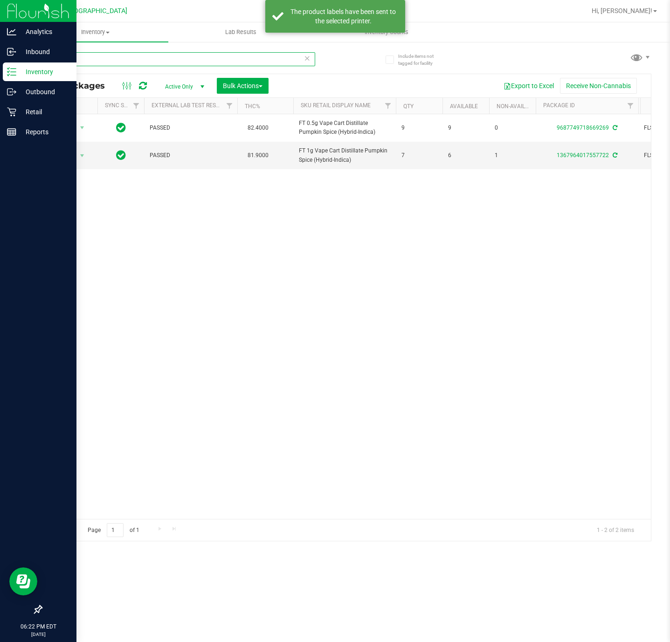
drag, startPoint x: 84, startPoint y: 60, endPoint x: 27, endPoint y: 63, distance: 57.9
click at [27, 63] on div "Include items not tagged for facility PKN All Packages Active Only Active Only …" at bounding box center [345, 183] width 647 height 284
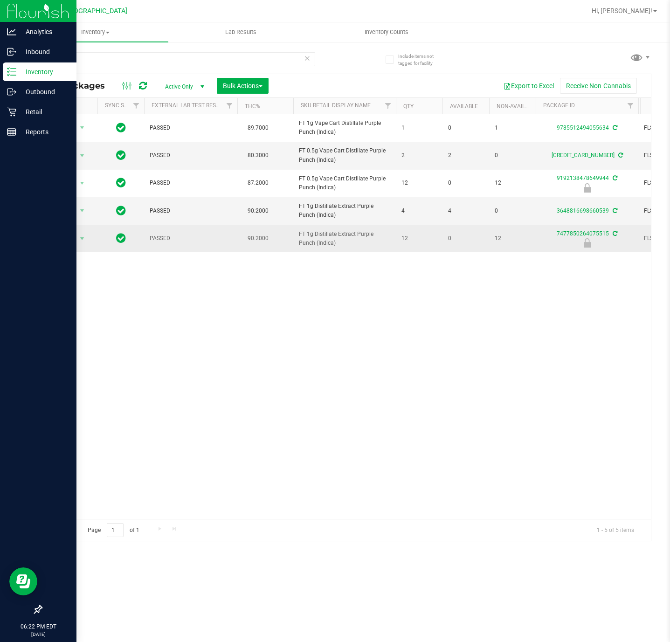
click at [310, 235] on span "FT 1g Distillate Extract Purple Punch (Indica)" at bounding box center [344, 239] width 91 height 18
click at [305, 235] on span "FT 1g Distillate Extract Purple Punch (Indica)" at bounding box center [344, 239] width 91 height 18
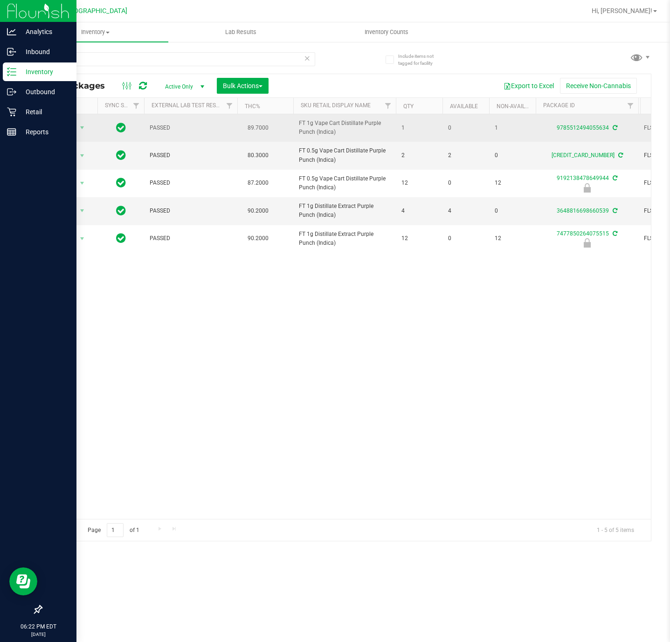
click at [65, 119] on td "Action Action Adjust qty Create package Edit attributes Global inventory Locate…" at bounding box center [69, 127] width 56 height 27
click at [77, 120] on td "Action Action Adjust qty Create package Edit attributes Global inventory Locate…" at bounding box center [69, 127] width 56 height 27
click at [77, 127] on span "select" at bounding box center [82, 127] width 12 height 13
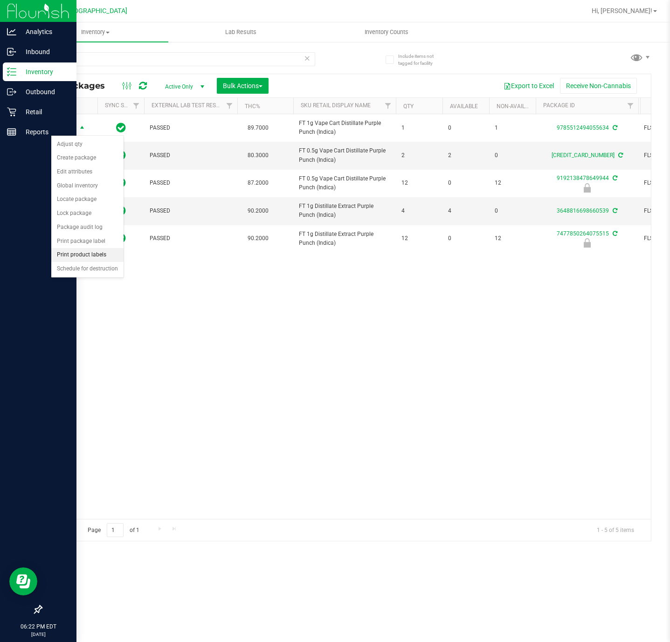
drag, startPoint x: 107, startPoint y: 242, endPoint x: 95, endPoint y: 262, distance: 22.8
click at [95, 262] on ul "Adjust qty Create package Edit attributes Global inventory Locate package Lock …" at bounding box center [87, 206] width 72 height 138
click at [95, 262] on li "Print product labels" at bounding box center [87, 255] width 72 height 14
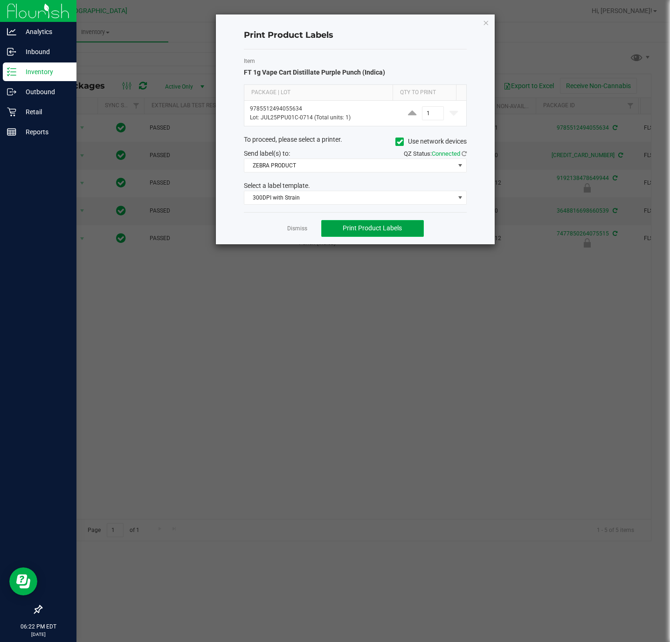
click at [356, 232] on span "Print Product Labels" at bounding box center [371, 227] width 59 height 7
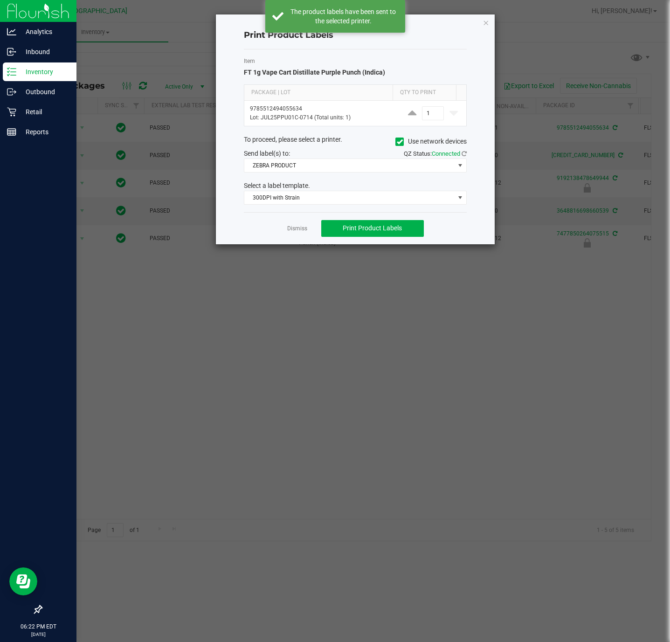
click at [62, 56] on ngb-modal-window "Print Product Labels Item FT 1g Vape Cart Distillate Purple Punch (Indica) Pack…" at bounding box center [338, 321] width 677 height 642
click at [300, 233] on link "Dismiss" at bounding box center [297, 229] width 20 height 8
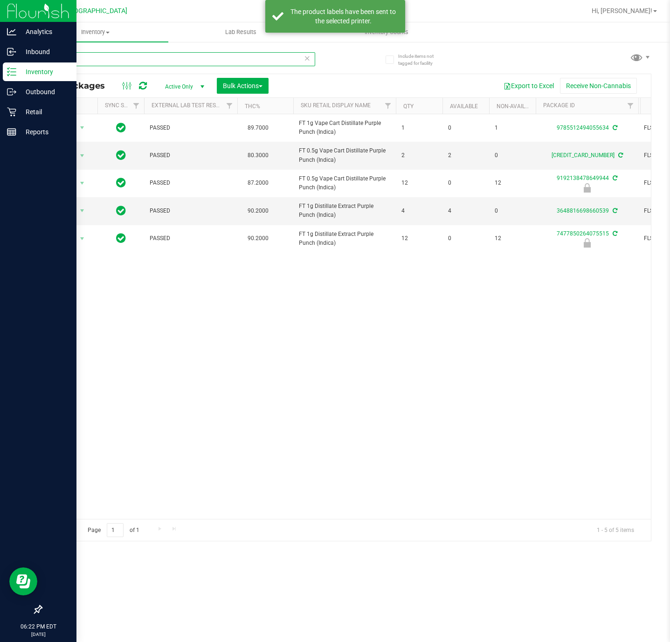
click at [82, 58] on input "PPU" at bounding box center [178, 59] width 274 height 14
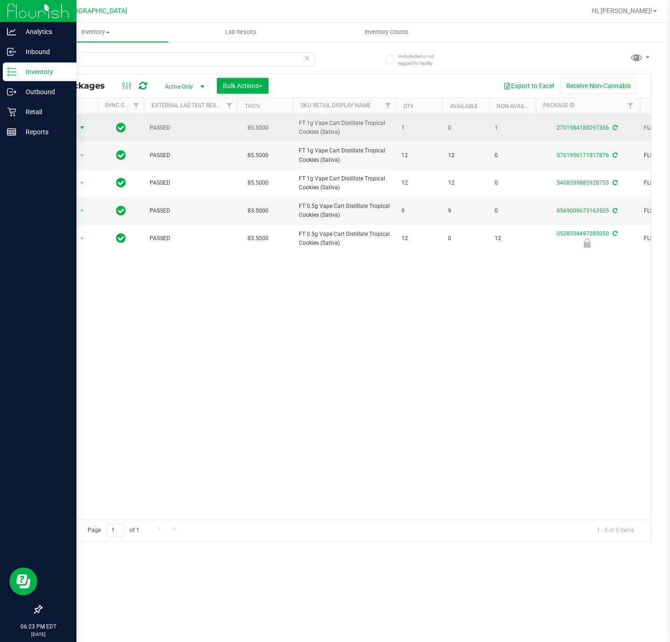
click at [59, 128] on span "Action" at bounding box center [63, 127] width 25 height 13
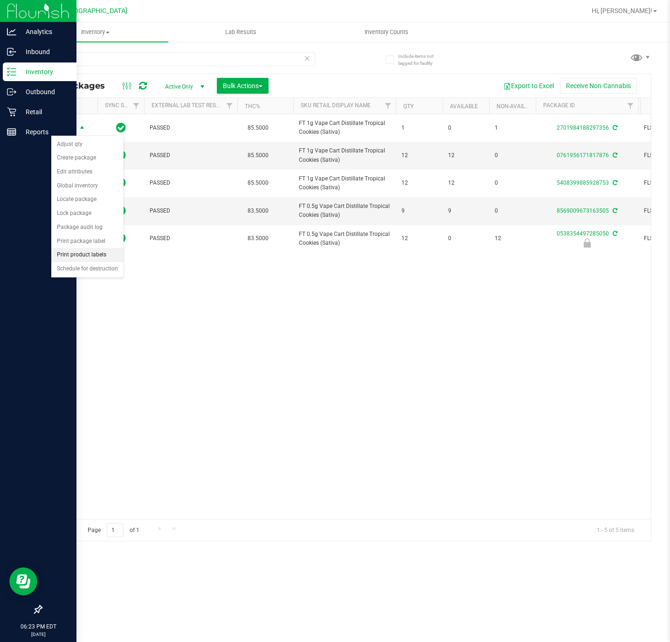
click at [103, 260] on li "Print product labels" at bounding box center [87, 255] width 72 height 14
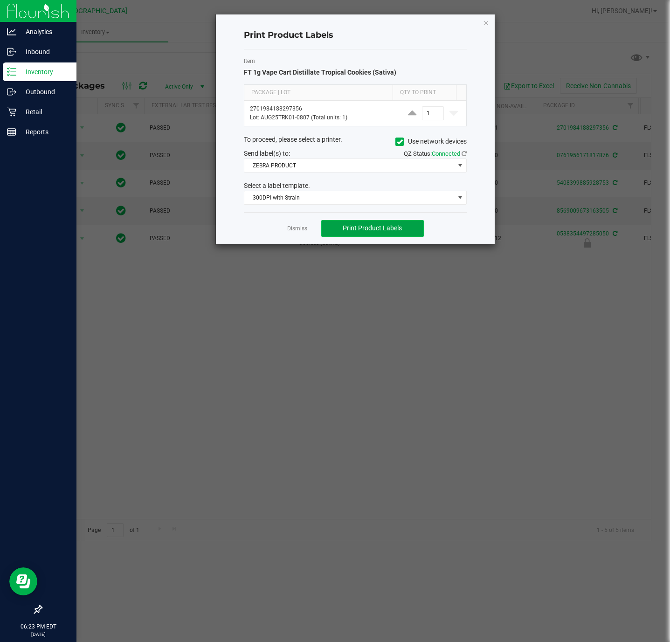
click at [356, 231] on span "Print Product Labels" at bounding box center [371, 227] width 59 height 7
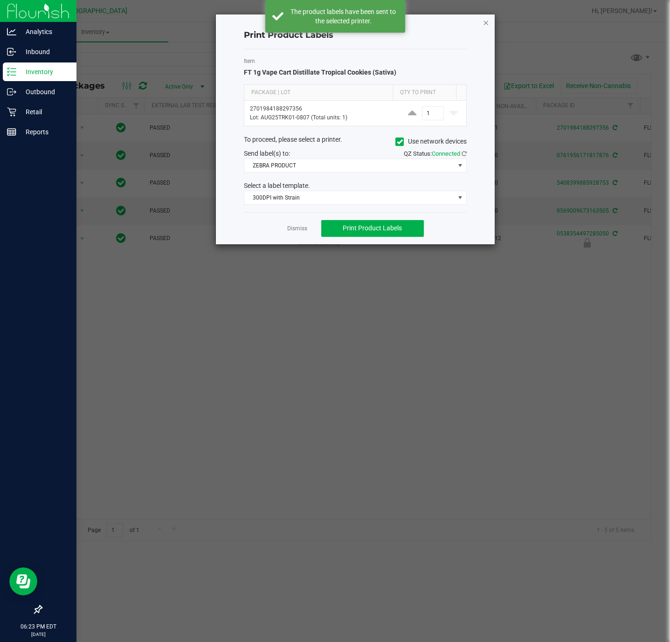
click at [488, 21] on icon "button" at bounding box center [485, 22] width 7 height 11
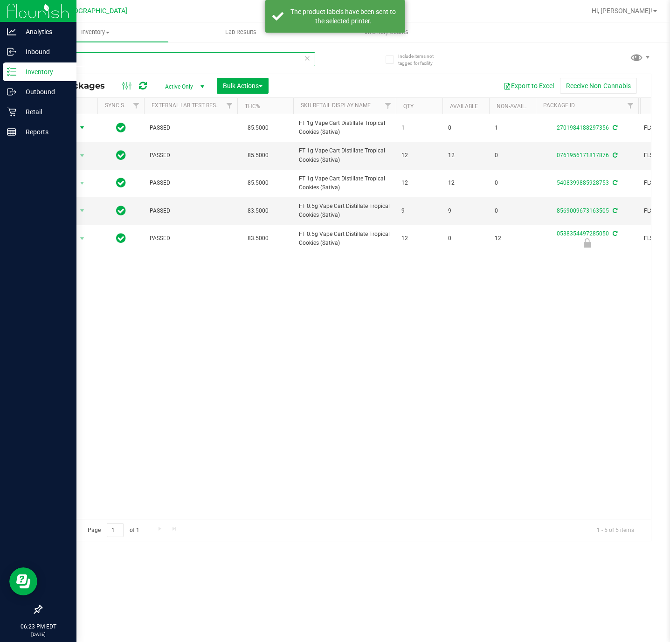
click at [125, 56] on input "TRK" at bounding box center [178, 59] width 274 height 14
drag, startPoint x: 126, startPoint y: 56, endPoint x: 133, endPoint y: 55, distance: 7.1
click at [131, 55] on input "TRK" at bounding box center [178, 59] width 274 height 14
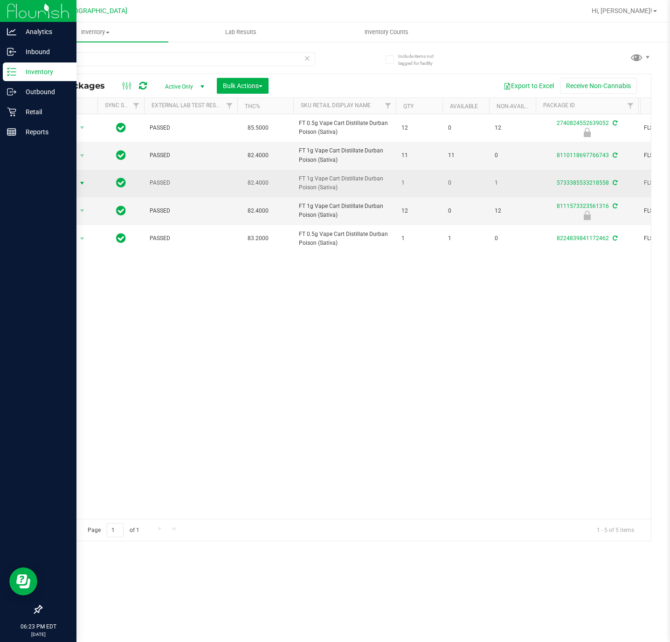
click at [67, 190] on span "Action" at bounding box center [63, 183] width 25 height 13
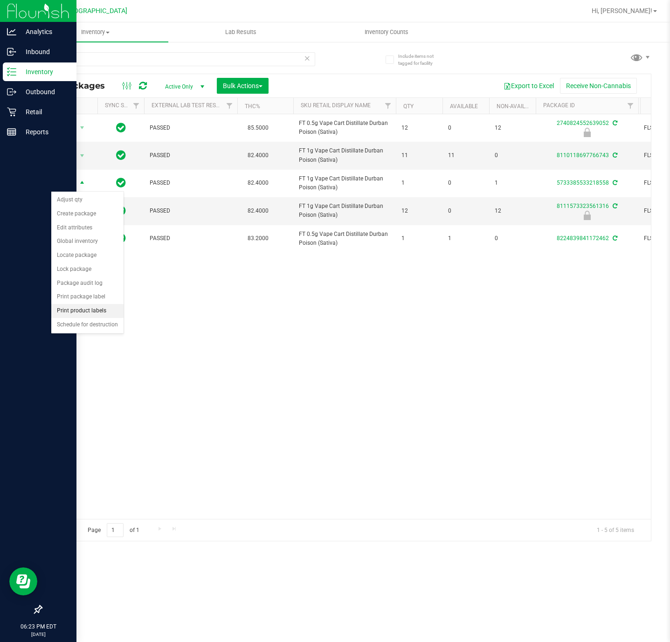
click at [93, 316] on li "Print product labels" at bounding box center [87, 311] width 72 height 14
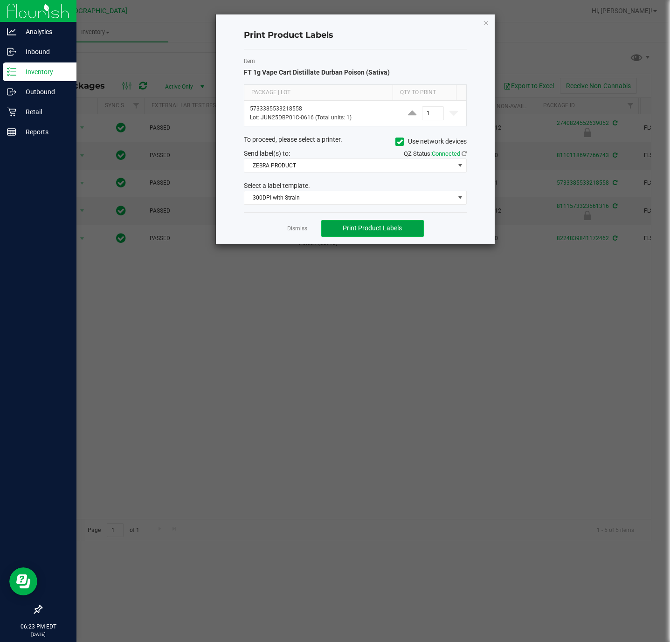
click at [376, 229] on span "Print Product Labels" at bounding box center [371, 227] width 59 height 7
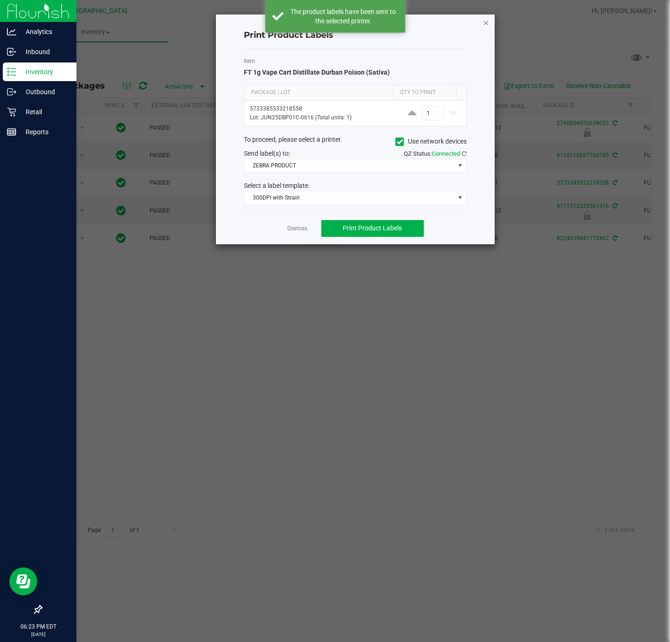
click at [488, 24] on icon "button" at bounding box center [485, 22] width 7 height 11
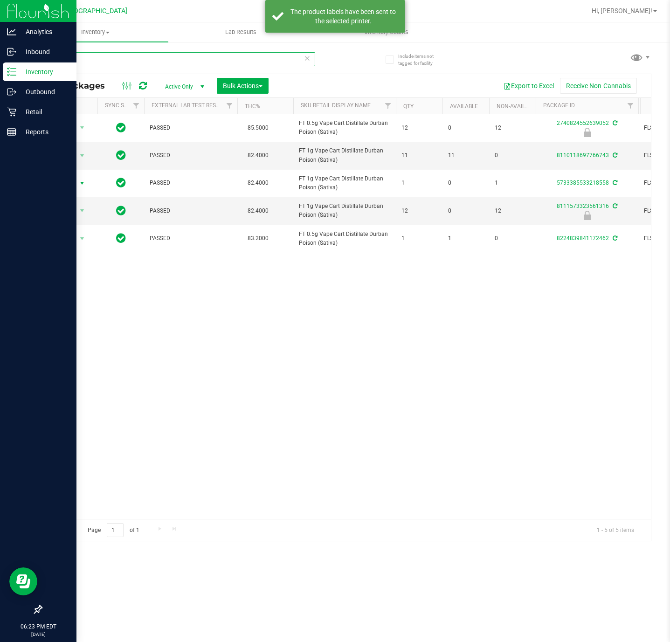
click at [121, 61] on input "DBP" at bounding box center [178, 59] width 274 height 14
click at [123, 61] on input "DBP" at bounding box center [178, 59] width 274 height 14
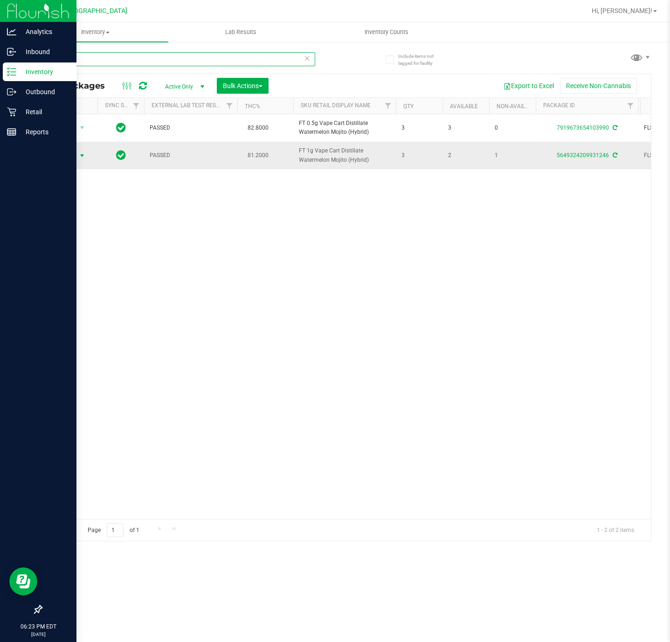
type input "WMO"
drag, startPoint x: 51, startPoint y: 168, endPoint x: 58, endPoint y: 164, distance: 8.2
click at [52, 162] on span "Action" at bounding box center [63, 155] width 25 height 13
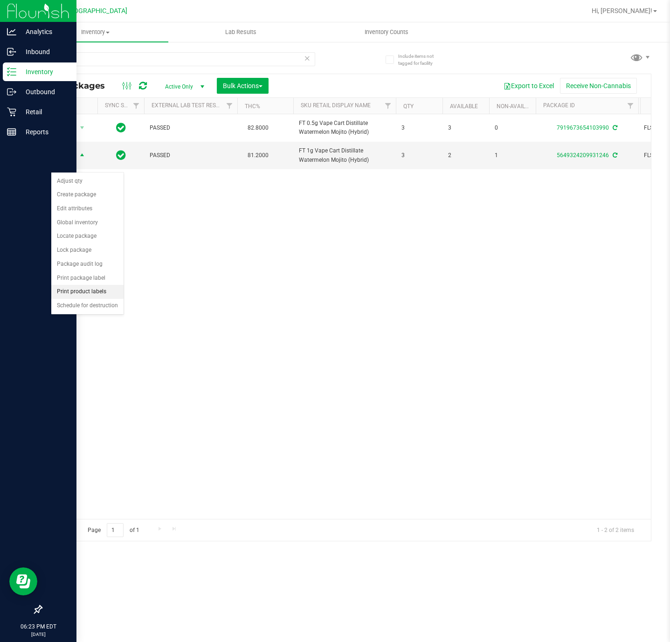
click at [103, 295] on li "Print product labels" at bounding box center [87, 292] width 72 height 14
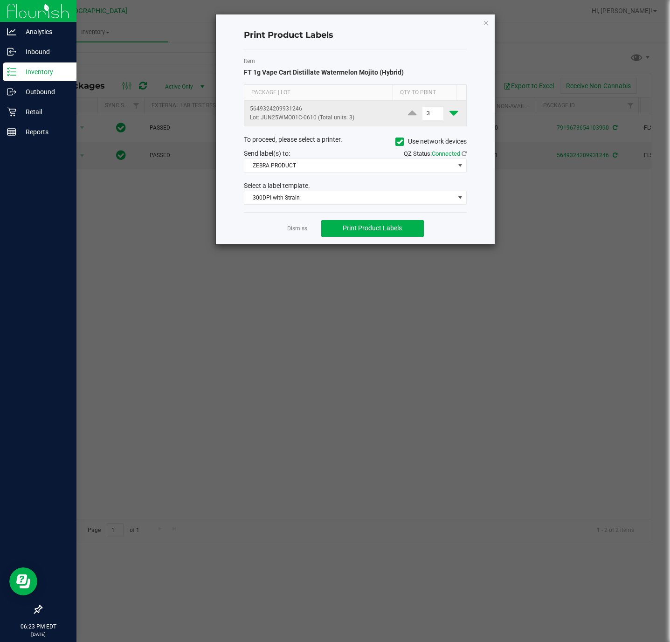
click at [449, 109] on icon at bounding box center [453, 113] width 8 height 12
type input "1"
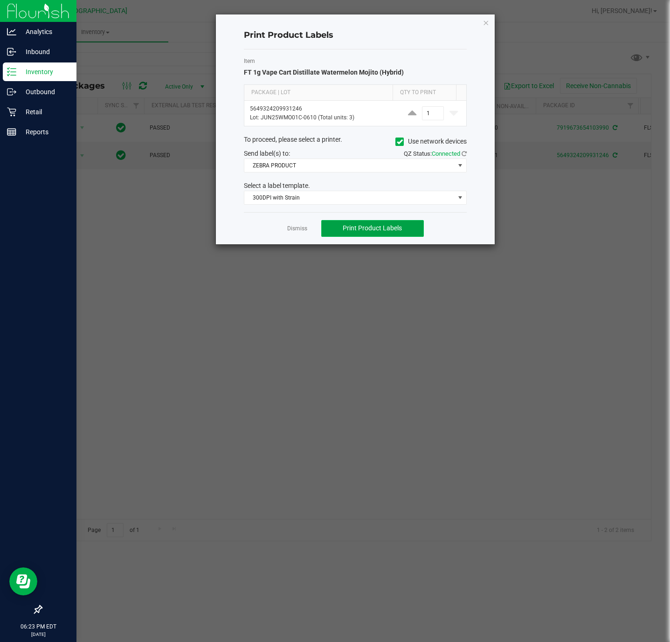
click at [407, 228] on button "Print Product Labels" at bounding box center [372, 228] width 103 height 17
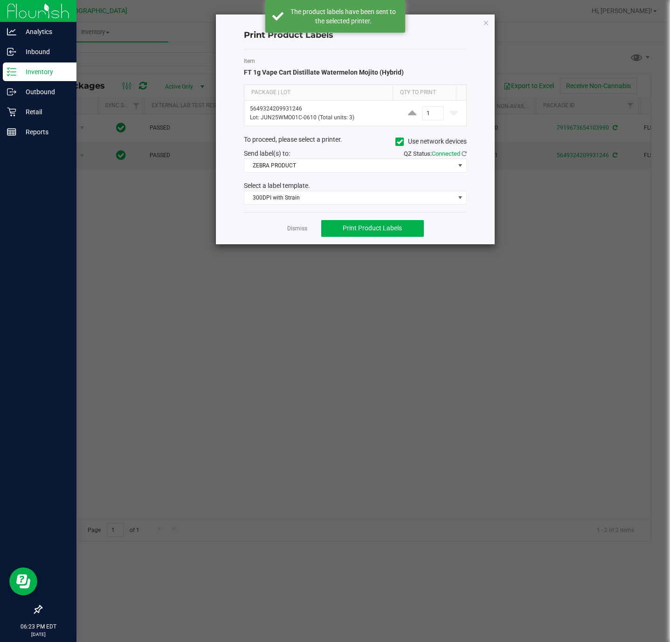
click at [492, 24] on div "Print Product Labels Item FT 1g Vape Cart Distillate Watermelon Mojito (Hybrid)…" at bounding box center [355, 129] width 279 height 230
click at [489, 24] on div "Print Product Labels Item FT 1g Vape Cart Distillate Watermelon Mojito (Hybrid)…" at bounding box center [355, 129] width 279 height 230
click at [485, 24] on icon "button" at bounding box center [485, 22] width 7 height 11
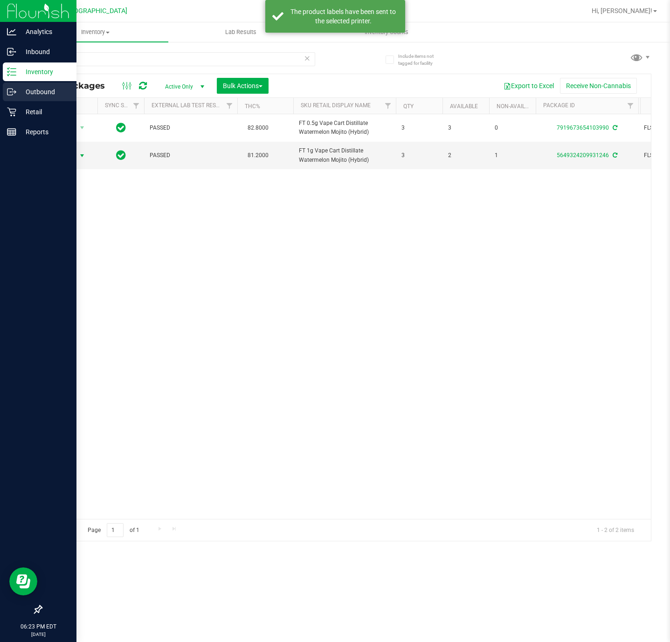
click at [25, 83] on div "Outbound" at bounding box center [40, 91] width 74 height 19
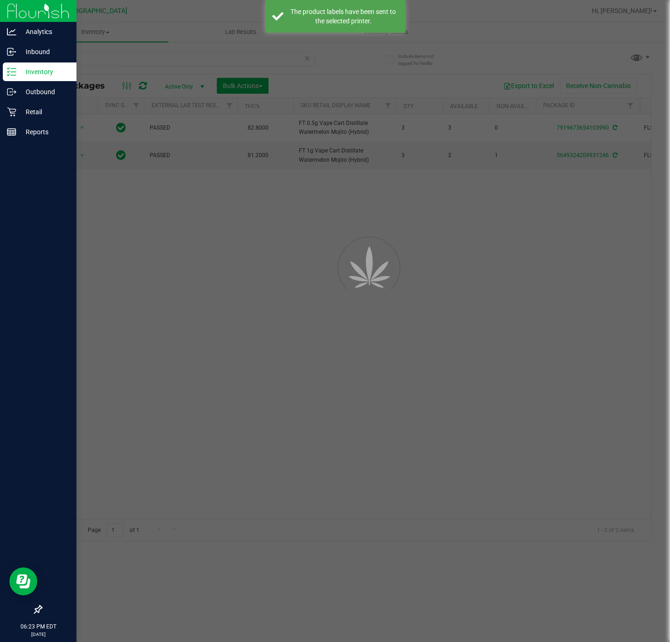
click at [25, 78] on div "Inventory" at bounding box center [40, 71] width 74 height 19
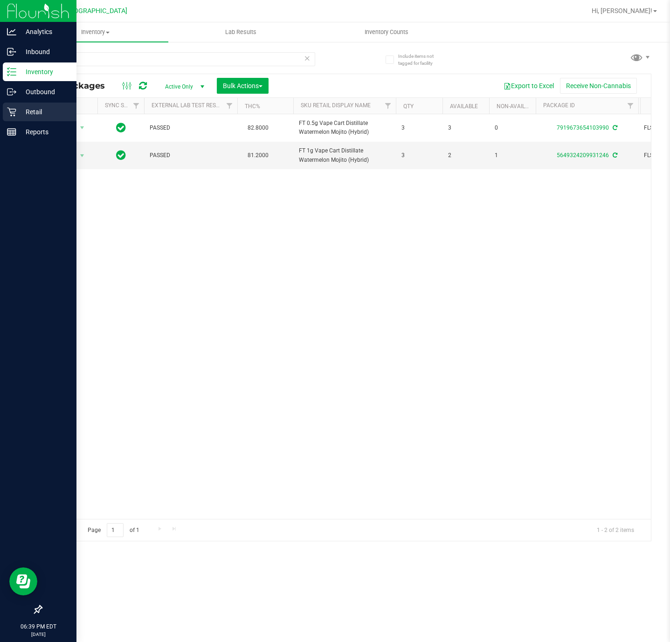
click at [12, 103] on div "Retail" at bounding box center [40, 112] width 74 height 19
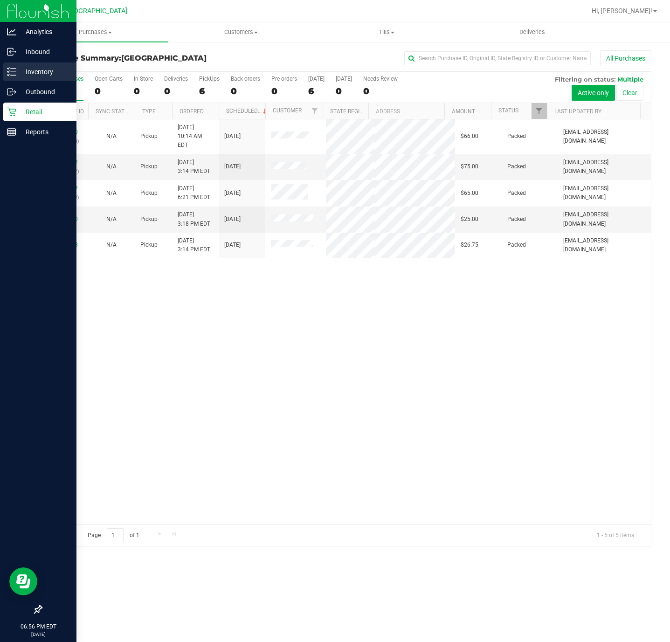
click at [20, 68] on p "Inventory" at bounding box center [44, 71] width 56 height 11
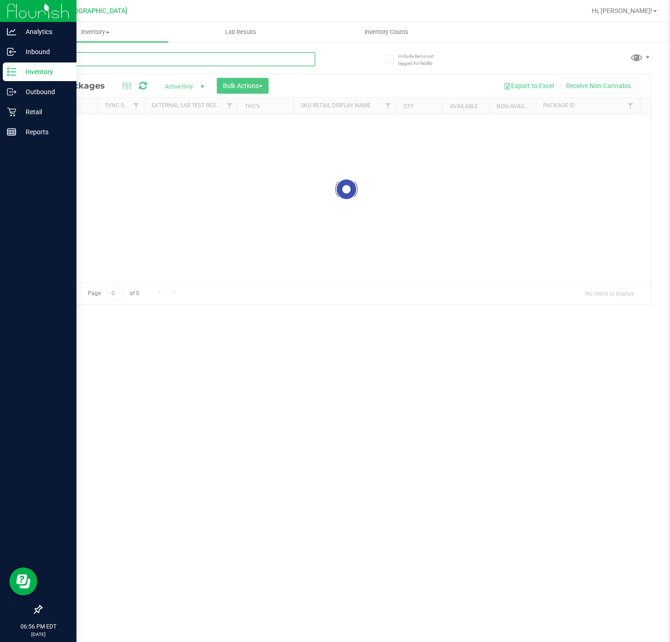
click at [146, 61] on input "text" at bounding box center [178, 59] width 274 height 14
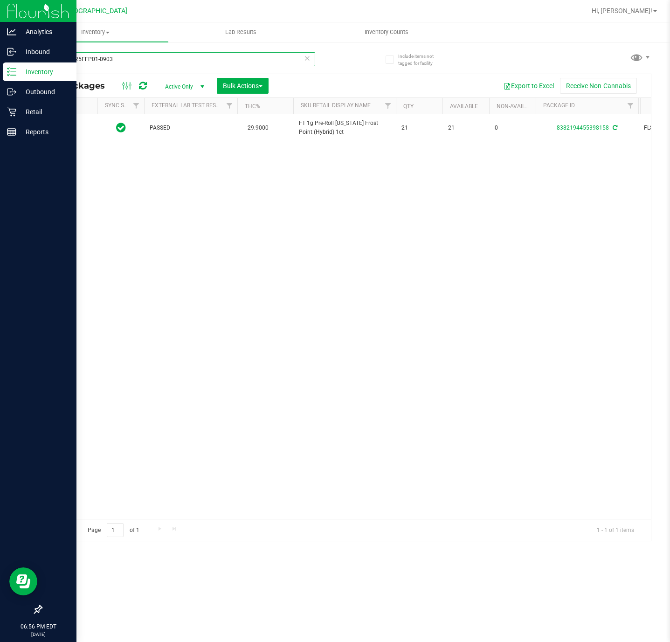
click at [139, 58] on input "1G-AUG25FFP01-0903" at bounding box center [178, 59] width 274 height 14
type input "5-AUG25FIC02-0826"
drag, startPoint x: 295, startPoint y: 62, endPoint x: 315, endPoint y: 59, distance: 19.3
click at [303, 62] on div "5-AUG25FIC02-0826" at bounding box center [178, 59] width 274 height 14
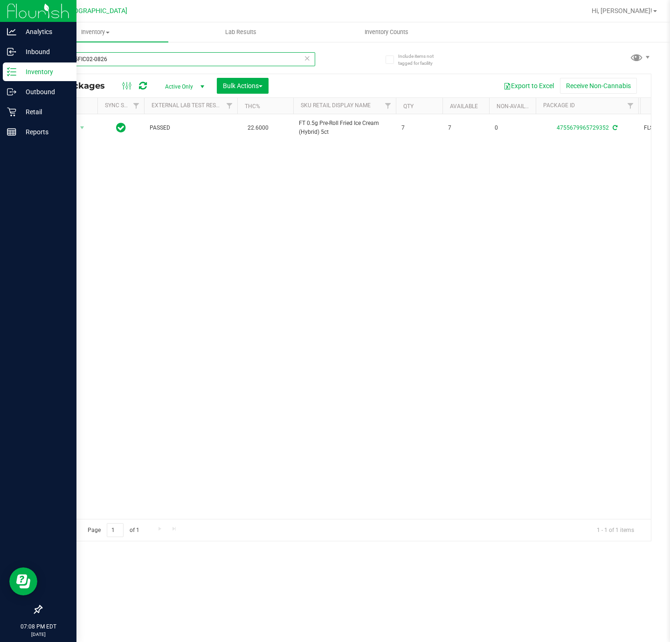
click at [315, 59] on input "5-AUG25FIC02-0826" at bounding box center [178, 59] width 274 height 14
click at [312, 59] on input "5-AUG25FIC02-0826" at bounding box center [178, 59] width 274 height 14
click at [309, 59] on icon at bounding box center [307, 57] width 7 height 11
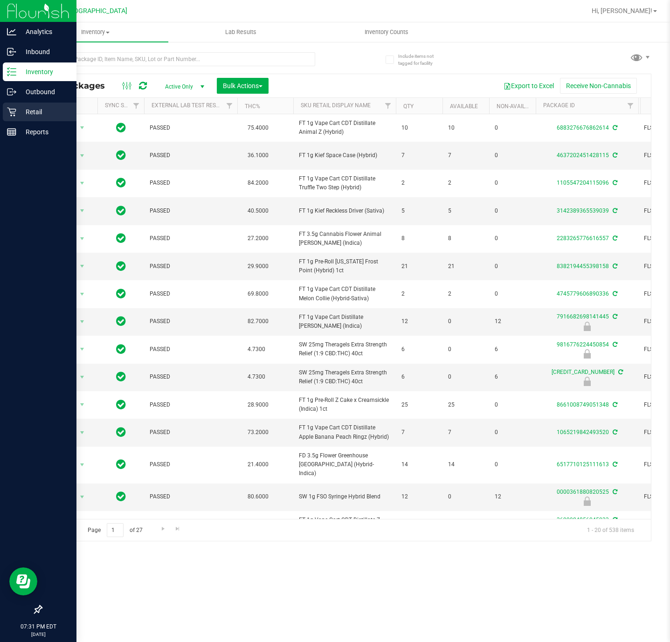
click at [17, 106] on p "Retail" at bounding box center [44, 111] width 56 height 11
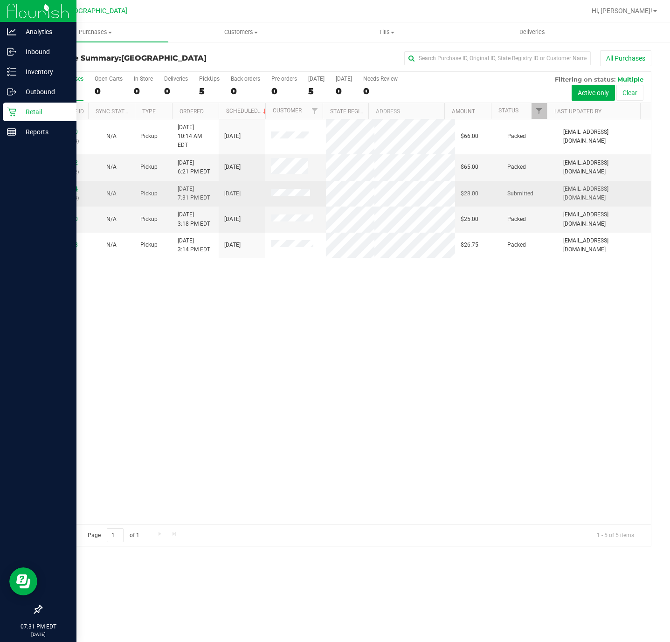
click at [67, 185] on div "11991674 (326858074)" at bounding box center [64, 194] width 35 height 18
click at [67, 185] on link "11991674" at bounding box center [65, 188] width 26 height 7
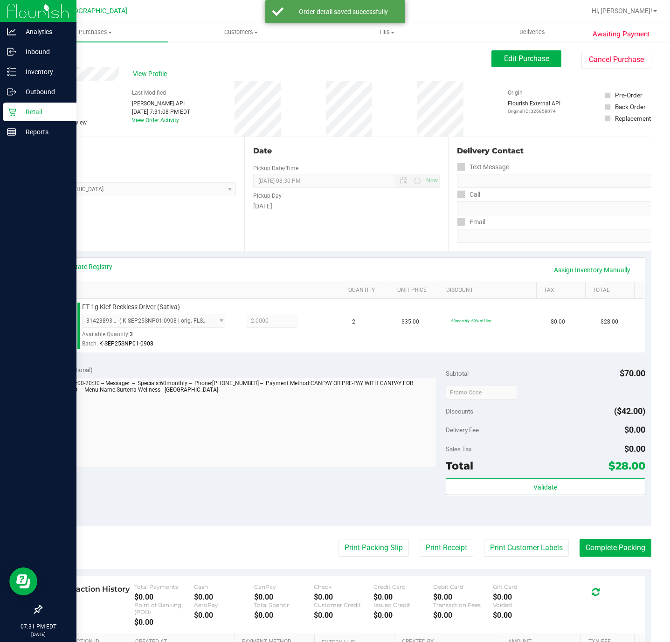
click at [501, 479] on div "Subtotal $70.00 Discounts ($42.00) Delivery Fee $0.00 Sales Tax $0.00 Total $28…" at bounding box center [544, 442] width 199 height 155
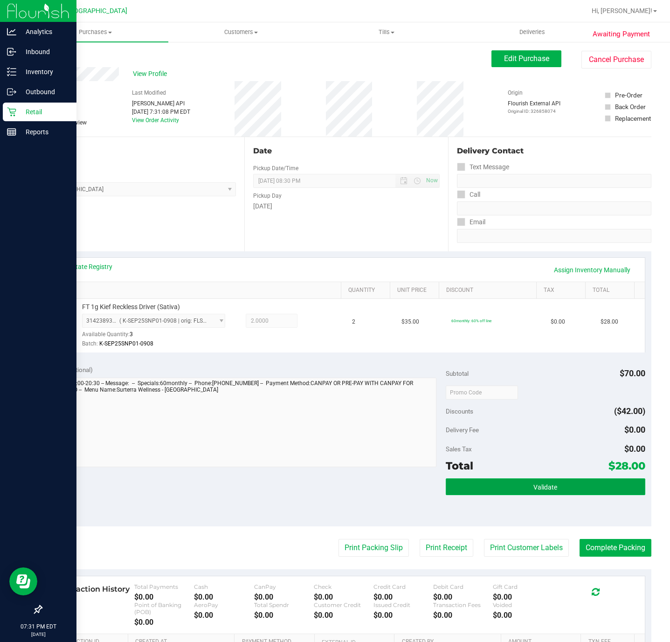
click at [498, 482] on button "Validate" at bounding box center [544, 486] width 199 height 17
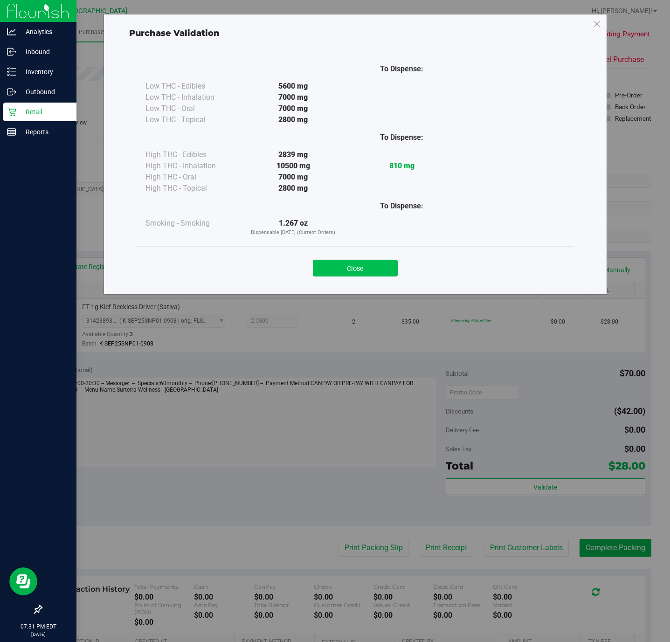
click at [362, 262] on button "Close" at bounding box center [355, 268] width 85 height 17
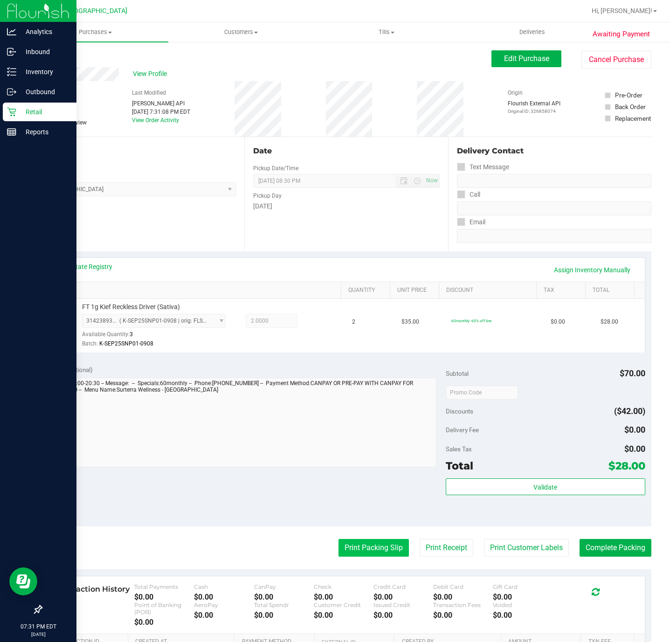
click at [378, 546] on button "Print Packing Slip" at bounding box center [373, 548] width 70 height 18
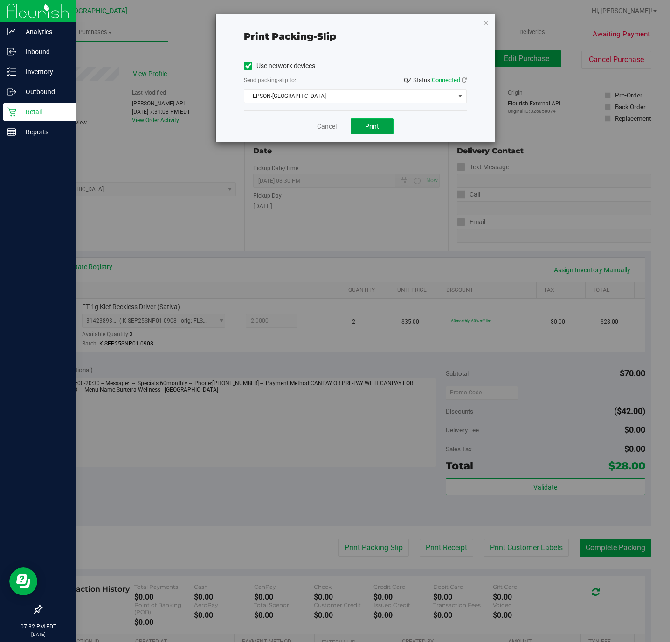
click at [373, 126] on span "Print" at bounding box center [372, 126] width 14 height 7
drag, startPoint x: 618, startPoint y: 546, endPoint x: 329, endPoint y: 150, distance: 489.8
click at [323, 154] on div "Print packing-slip Use network devices Send packing-slip to: QZ Status: Connect…" at bounding box center [338, 321] width 677 height 642
drag, startPoint x: 328, startPoint y: 117, endPoint x: 329, endPoint y: 124, distance: 7.1
click at [328, 116] on div "Cancel Print" at bounding box center [355, 125] width 223 height 31
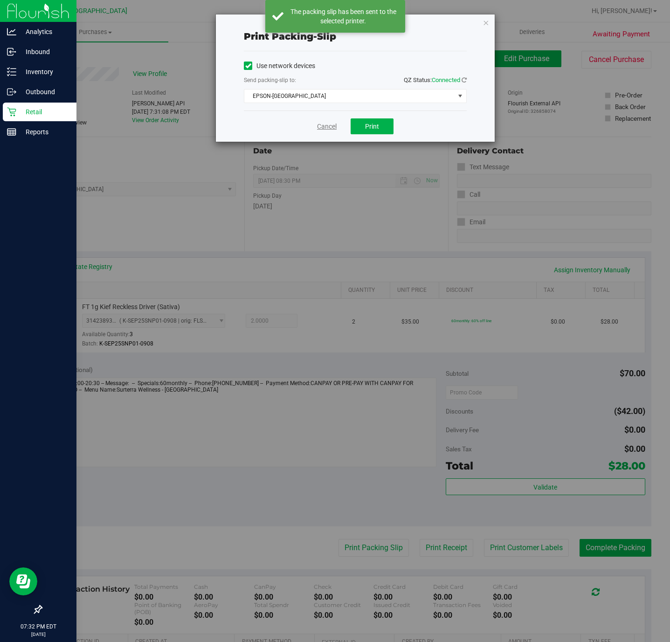
click at [330, 124] on link "Cancel" at bounding box center [327, 127] width 20 height 10
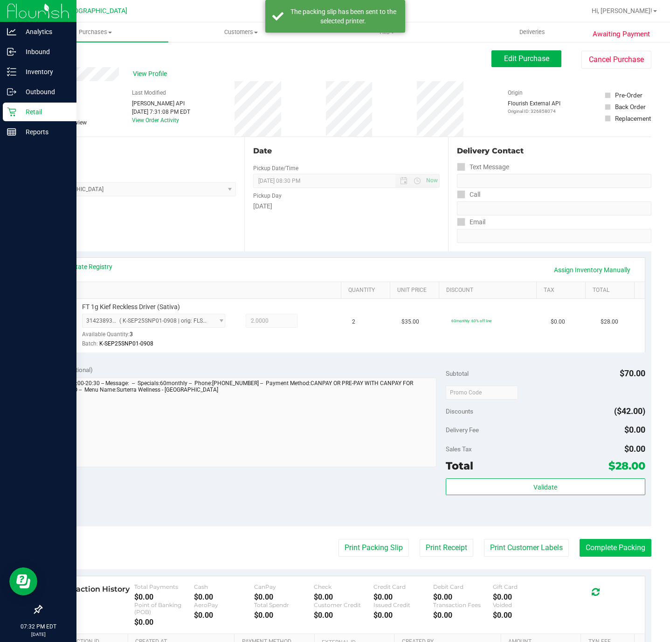
drag, startPoint x: 607, startPoint y: 528, endPoint x: 604, endPoint y: 547, distance: 18.8
click at [606, 533] on purchase-details "Back Edit Purchase Cancel Purchase View Profile # 11991674 BioTrack ID: - Submi…" at bounding box center [346, 400] width 610 height 700
click at [608, 547] on button "Complete Packing" at bounding box center [615, 548] width 72 height 18
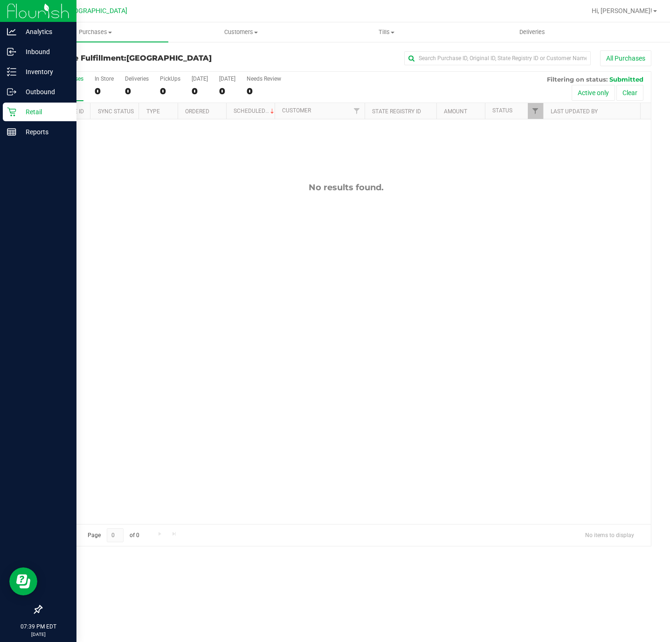
click at [17, 109] on p "Retail" at bounding box center [44, 111] width 56 height 11
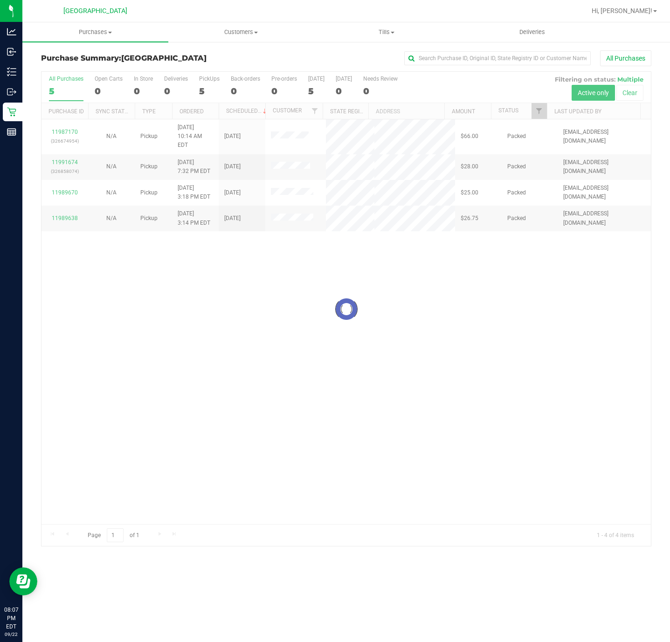
click at [369, 294] on div at bounding box center [345, 309] width 609 height 474
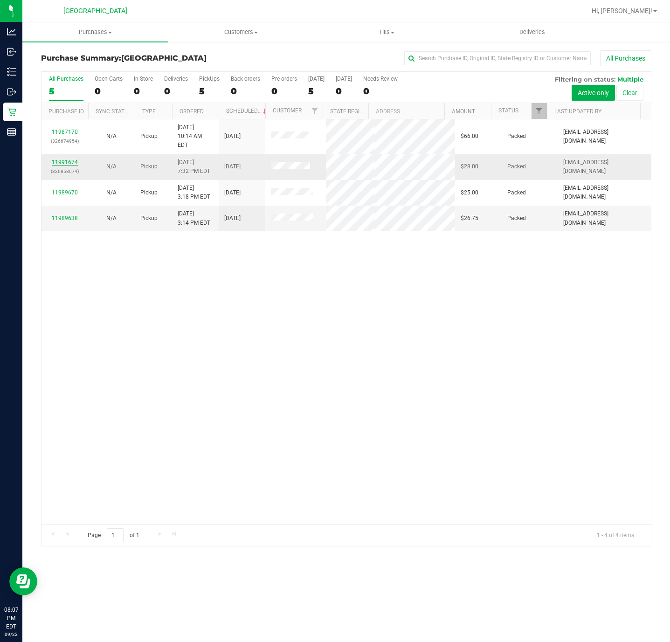
click at [71, 159] on link "11991674" at bounding box center [65, 162] width 26 height 7
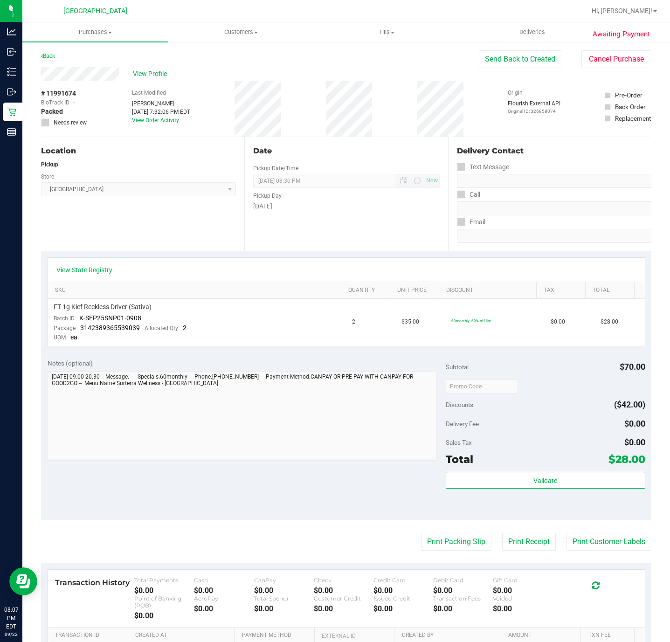
click at [315, 182] on span "09/22/2025 08:30 PM Now" at bounding box center [346, 181] width 186 height 14
click at [388, 28] on span "Tills" at bounding box center [386, 32] width 145 height 8
click at [372, 53] on span "Manage tills" at bounding box center [345, 56] width 63 height 8
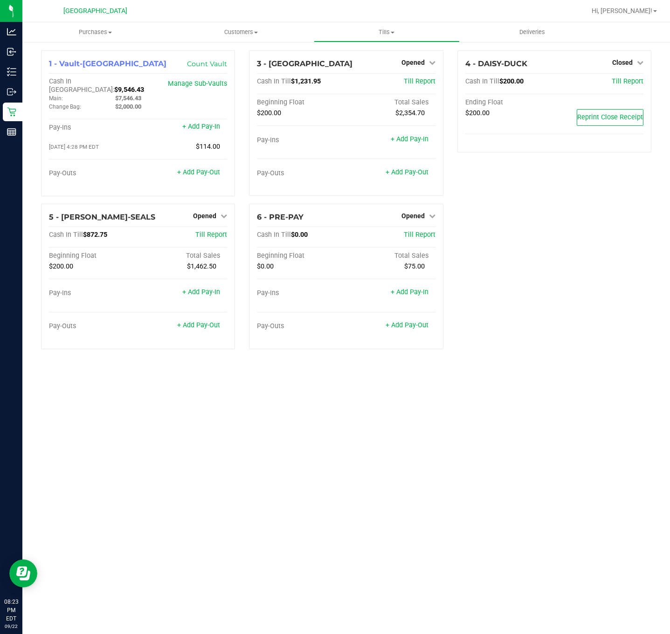
click at [612, 226] on div "1 - Vault-Deerfield Beach Count Vault Cash In Vault: $9,546.43 Main: $7,546.43 …" at bounding box center [346, 203] width 624 height 306
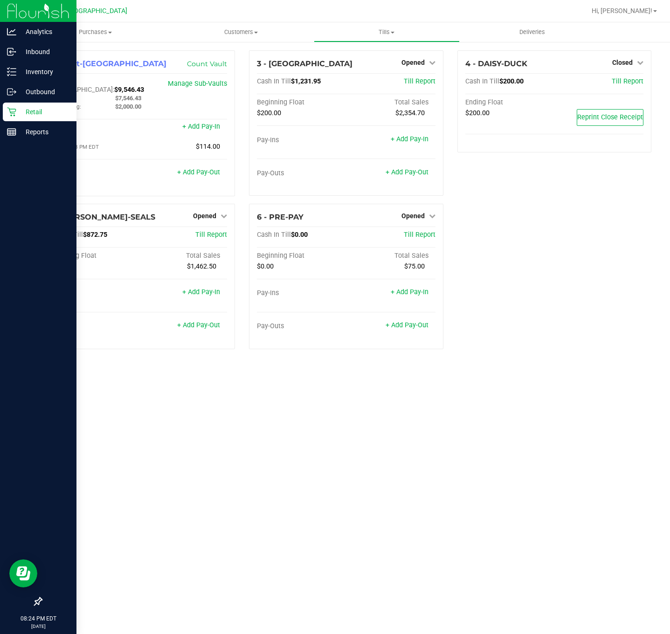
drag, startPoint x: 18, startPoint y: 103, endPoint x: 12, endPoint y: 105, distance: 7.1
click at [18, 103] on div "Retail" at bounding box center [40, 112] width 74 height 19
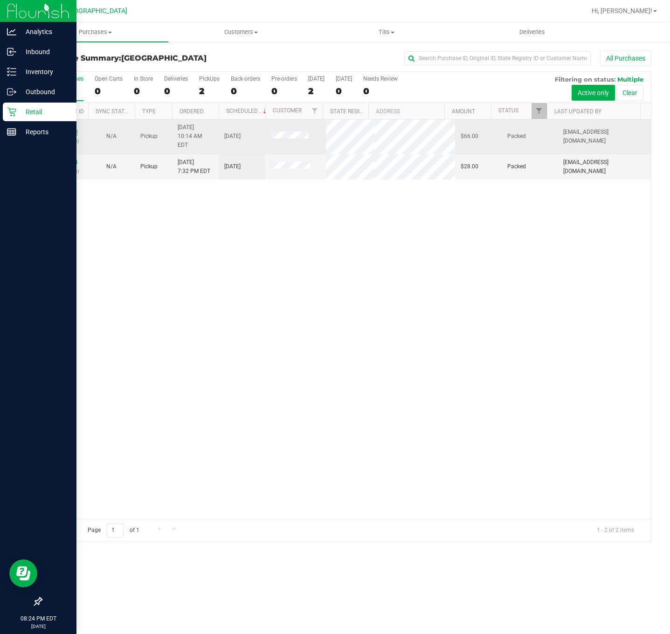
click at [70, 129] on link "11987170" at bounding box center [65, 132] width 26 height 7
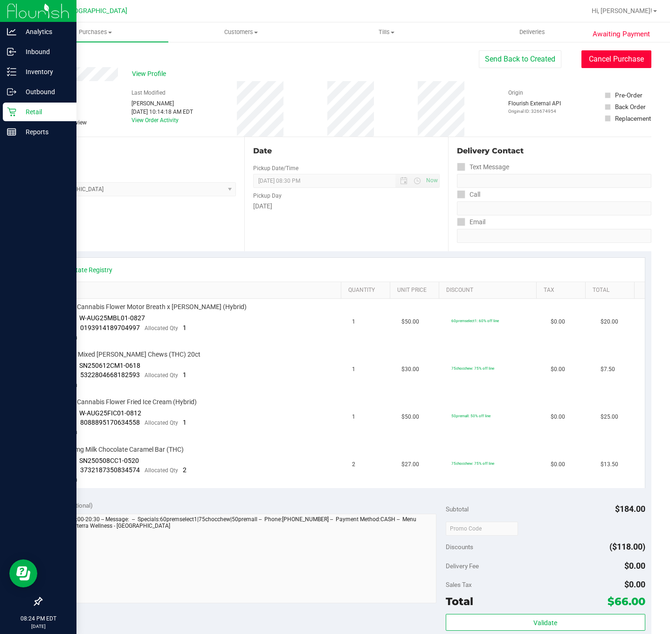
click at [588, 62] on button "Cancel Purchase" at bounding box center [616, 59] width 70 height 18
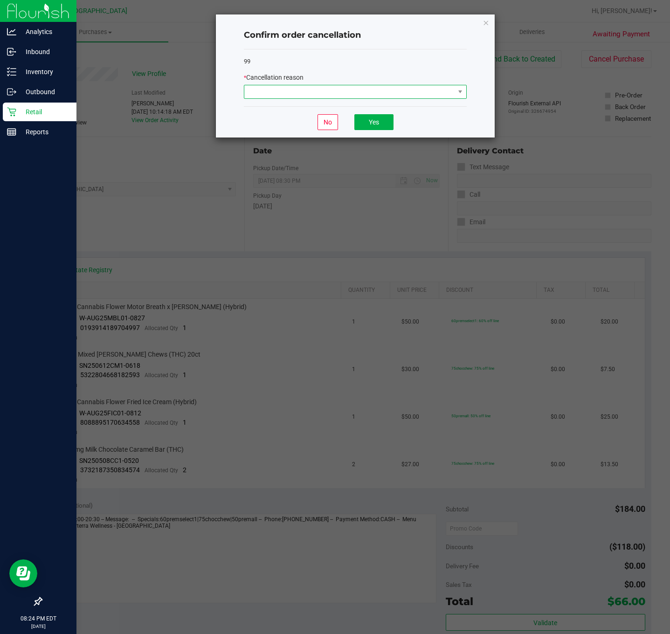
click at [354, 95] on span at bounding box center [349, 91] width 210 height 13
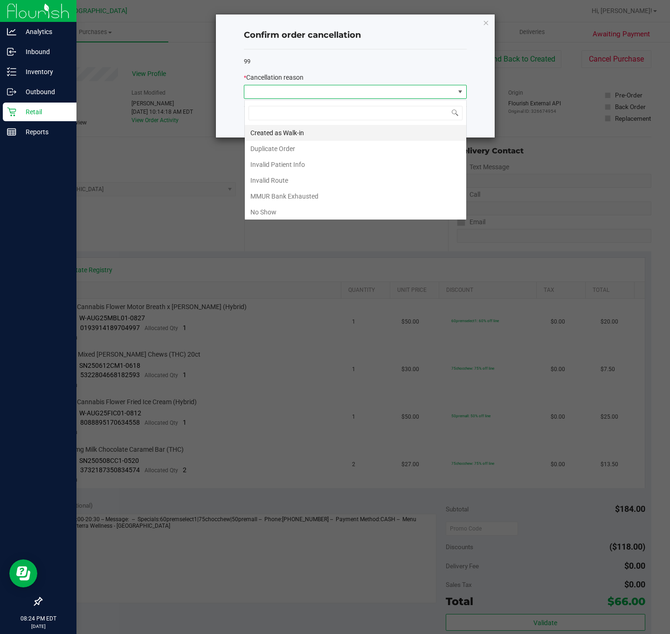
scroll to position [14, 222]
click at [328, 210] on li "No Show" at bounding box center [355, 212] width 221 height 16
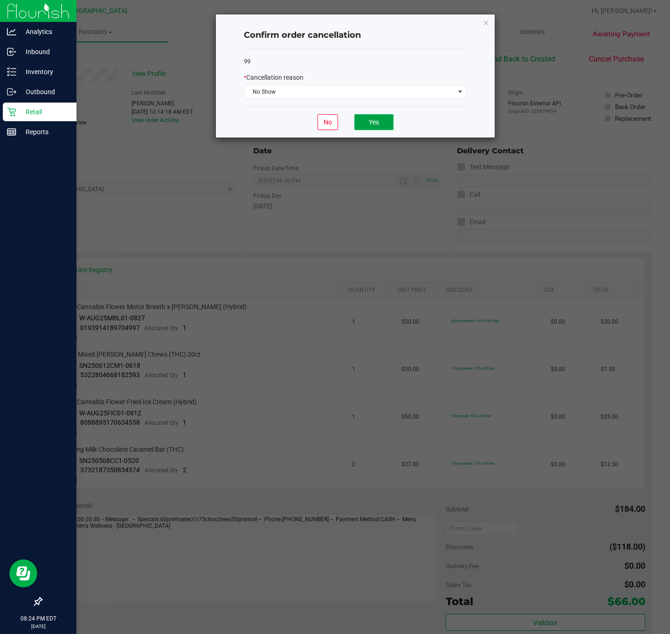
click at [386, 128] on button "Yes" at bounding box center [373, 122] width 39 height 16
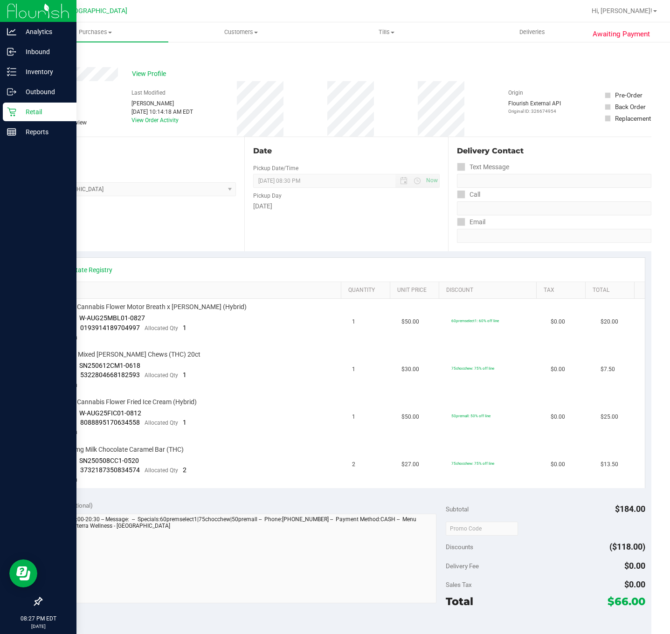
click at [53, 60] on div "Back" at bounding box center [48, 55] width 14 height 11
click at [52, 54] on link "Back" at bounding box center [48, 56] width 14 height 7
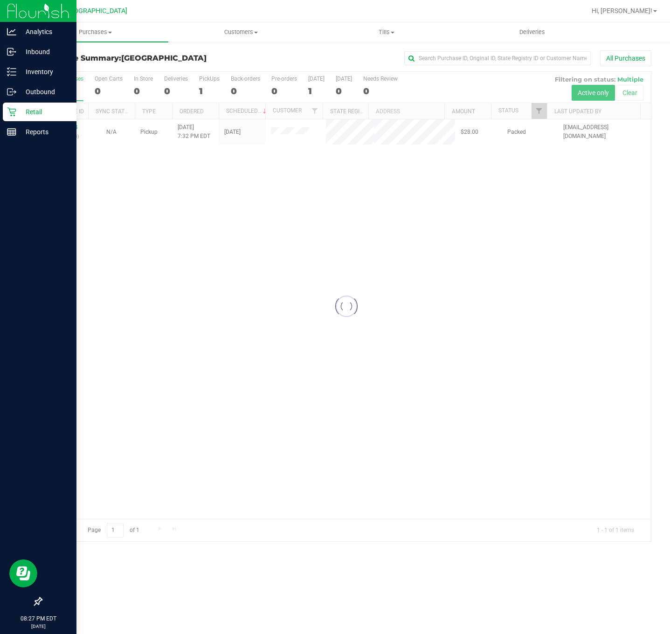
click at [66, 130] on div at bounding box center [345, 306] width 609 height 469
click at [69, 126] on link "11991674" at bounding box center [65, 127] width 26 height 7
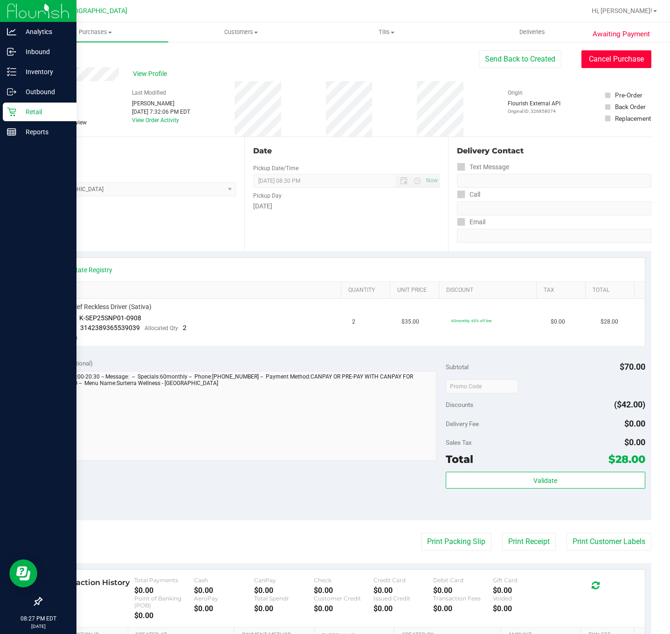
click at [614, 62] on button "Cancel Purchase" at bounding box center [616, 59] width 70 height 18
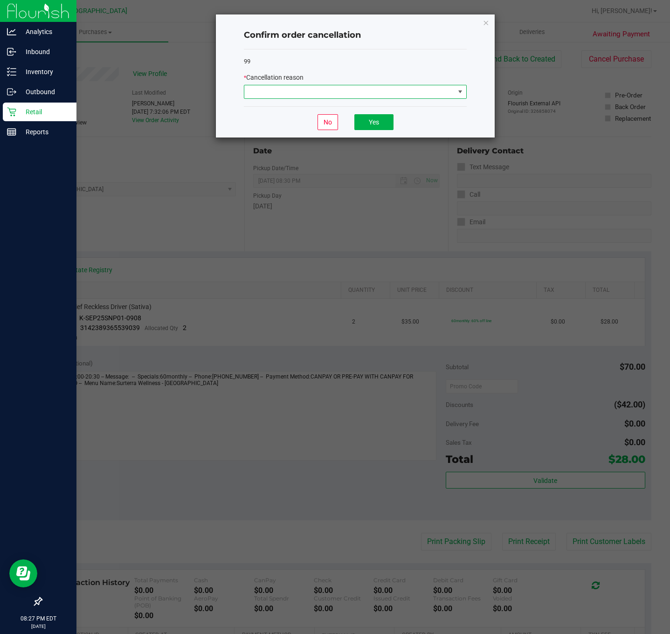
click at [335, 98] on span at bounding box center [349, 91] width 210 height 13
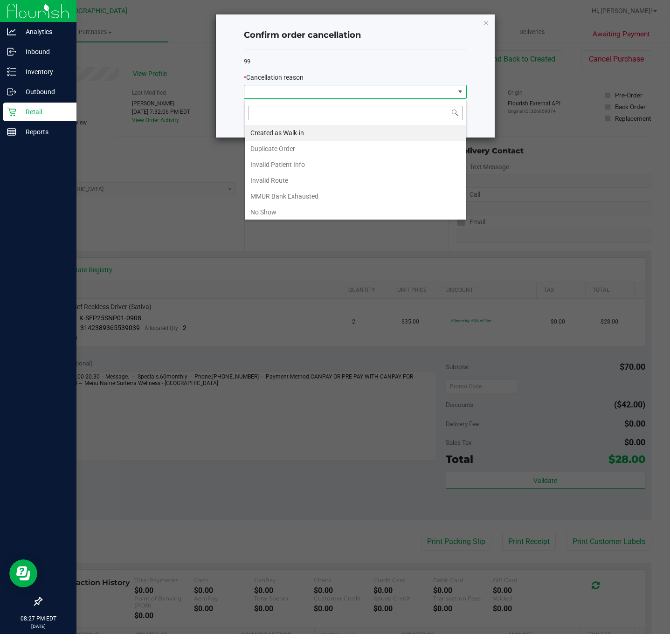
scroll to position [14, 222]
click at [295, 211] on li "No Show" at bounding box center [355, 212] width 221 height 16
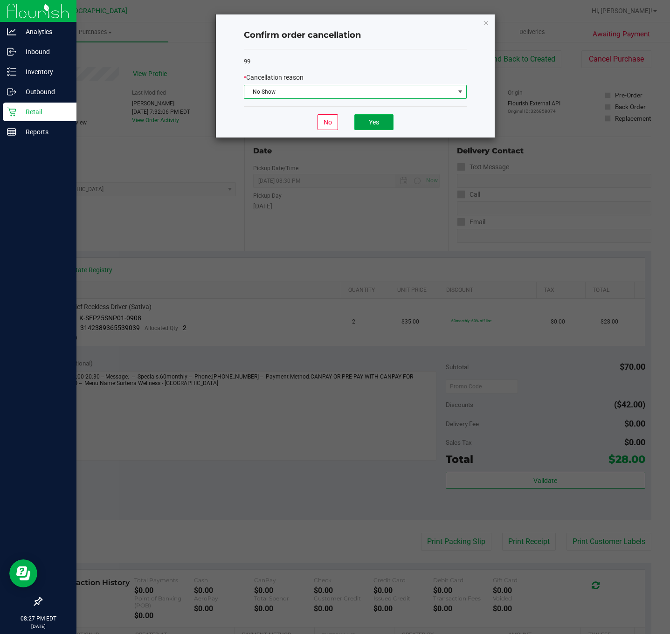
click at [368, 129] on button "Yes" at bounding box center [373, 122] width 39 height 16
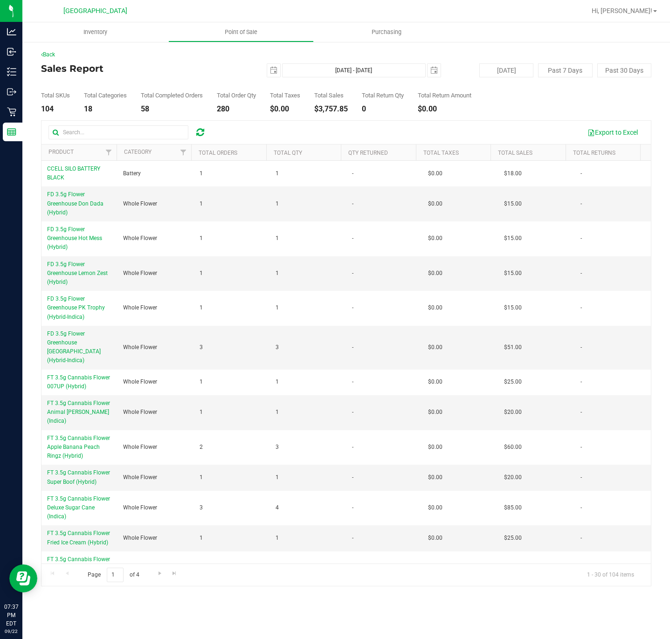
click at [203, 133] on icon at bounding box center [200, 132] width 8 height 9
click at [285, 150] on link "Total Qty" at bounding box center [288, 153] width 28 height 7
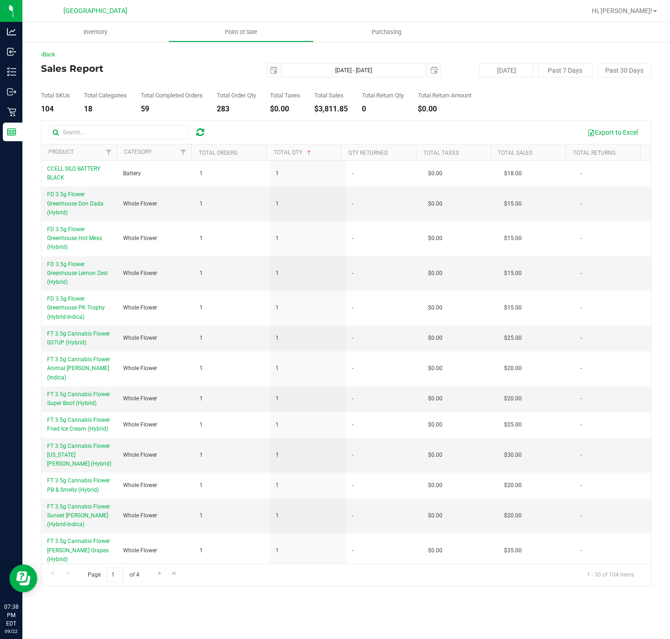
click at [283, 148] on th "Total Qty" at bounding box center [303, 152] width 75 height 16
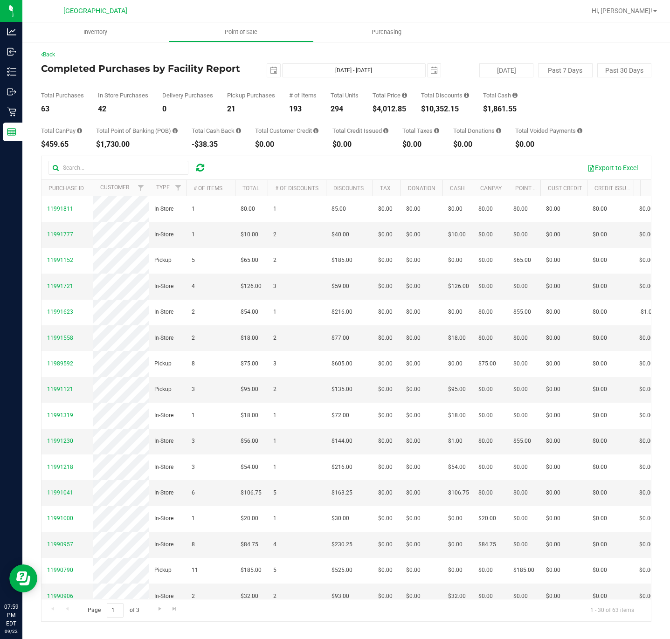
click at [384, 109] on div "$4,012.85" at bounding box center [389, 108] width 34 height 7
copy div "4,012.85"
click at [197, 175] on div at bounding box center [131, 168] width 166 height 14
click at [198, 172] on icon at bounding box center [200, 167] width 8 height 9
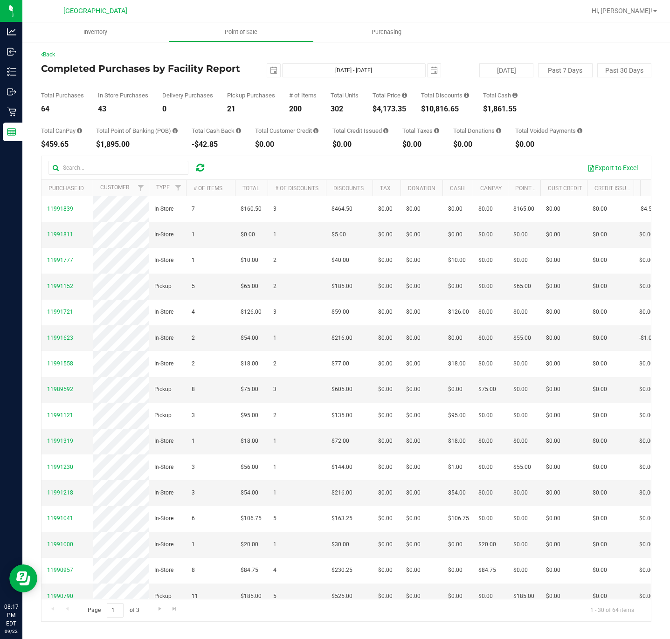
click at [196, 164] on icon at bounding box center [200, 167] width 8 height 9
click at [202, 171] on icon at bounding box center [200, 167] width 8 height 9
click at [390, 108] on div "$4,212.60" at bounding box center [389, 108] width 34 height 7
copy div "4,212.60"
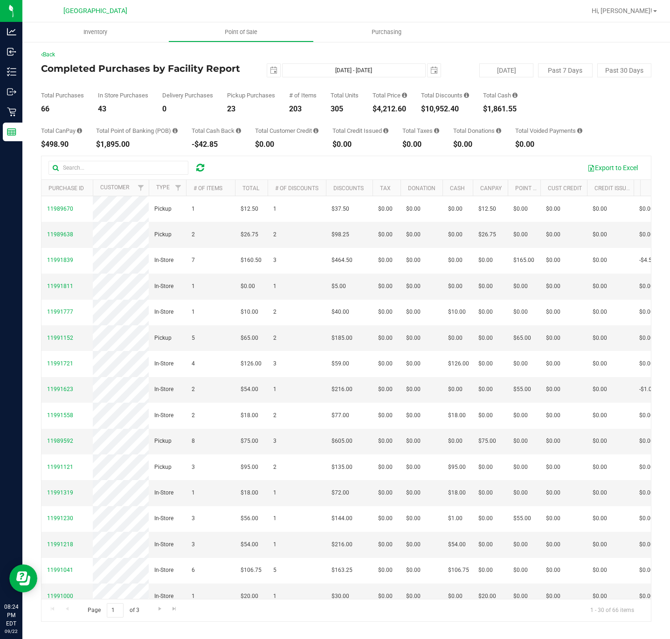
click at [438, 103] on div "Total Discounts $10,952.40" at bounding box center [445, 102] width 48 height 21
copy div "10,952.40"
drag, startPoint x: 647, startPoint y: 17, endPoint x: 648, endPoint y: 9, distance: 7.9
click at [647, 17] on div "Hi, [PERSON_NAME]!" at bounding box center [624, 11] width 73 height 16
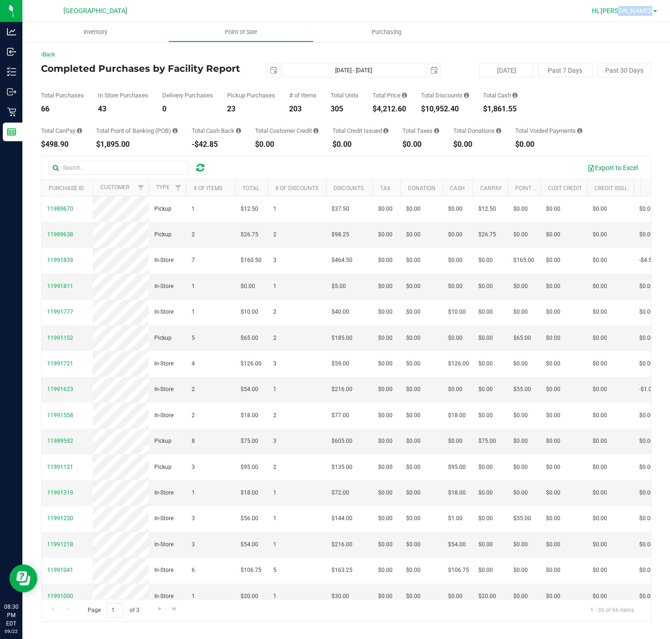
drag, startPoint x: 648, startPoint y: 7, endPoint x: 653, endPoint y: 6, distance: 5.8
click at [653, 6] on link "Hi, [PERSON_NAME]!" at bounding box center [624, 11] width 73 height 10
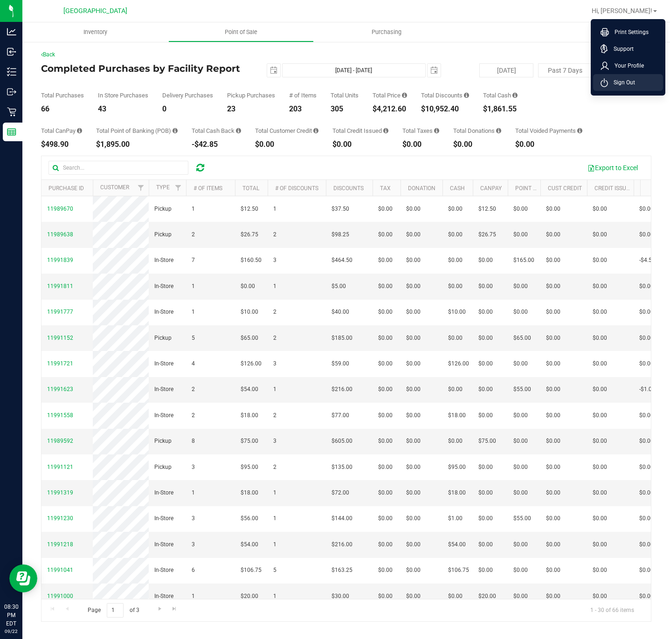
click at [640, 77] on li "Sign Out" at bounding box center [628, 82] width 70 height 17
